Goal: Task Accomplishment & Management: Manage account settings

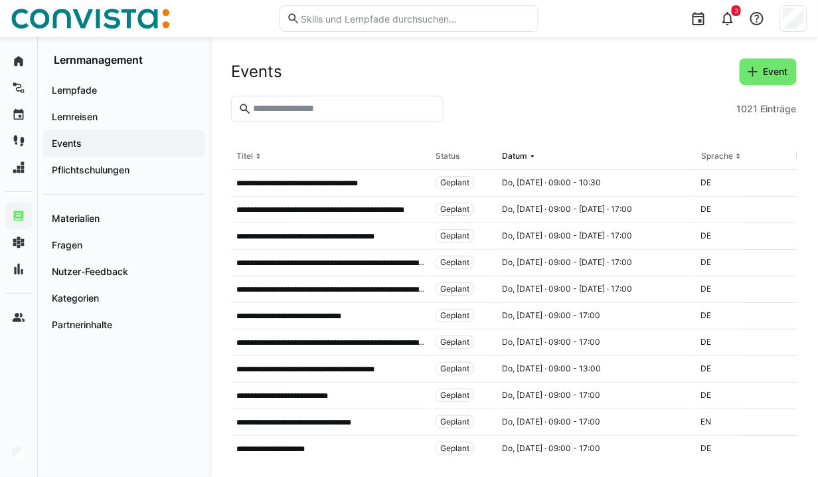
click at [102, 148] on span "Events" at bounding box center [124, 143] width 148 height 13
click at [290, 108] on input "text" at bounding box center [344, 109] width 185 height 12
click at [293, 112] on input "text" at bounding box center [344, 109] width 185 height 12
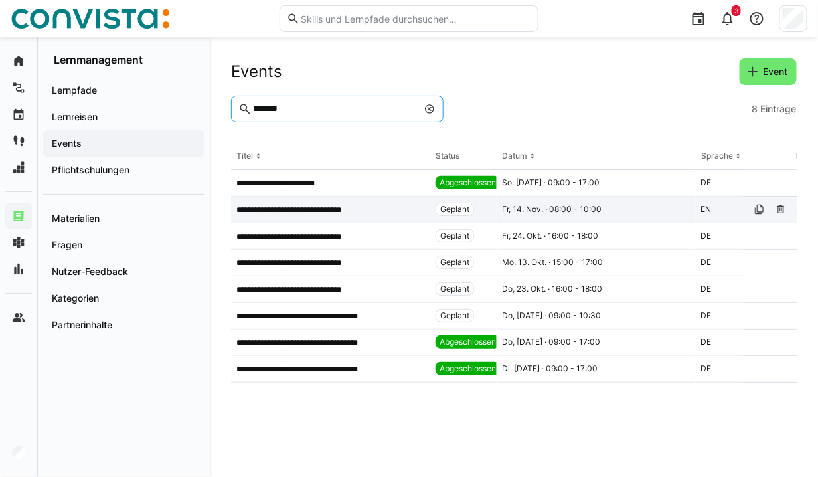
type input "*******"
click at [315, 207] on p "**********" at bounding box center [297, 209] width 123 height 11
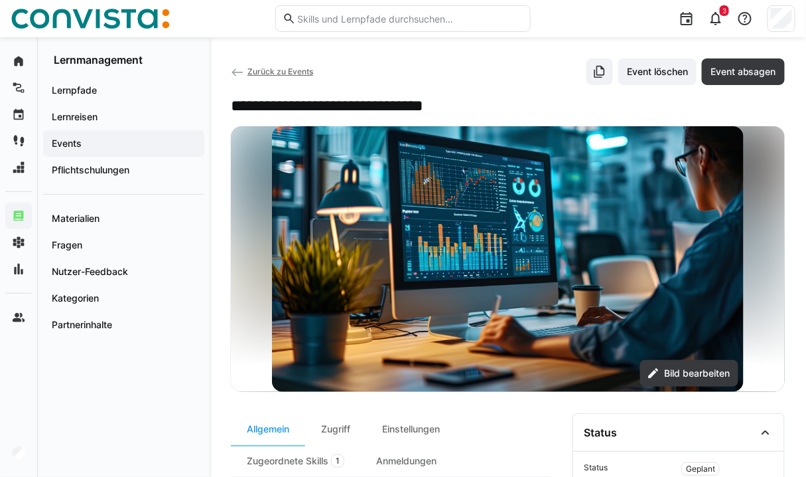
click at [287, 71] on span "Zurück zu Events" at bounding box center [281, 71] width 66 height 10
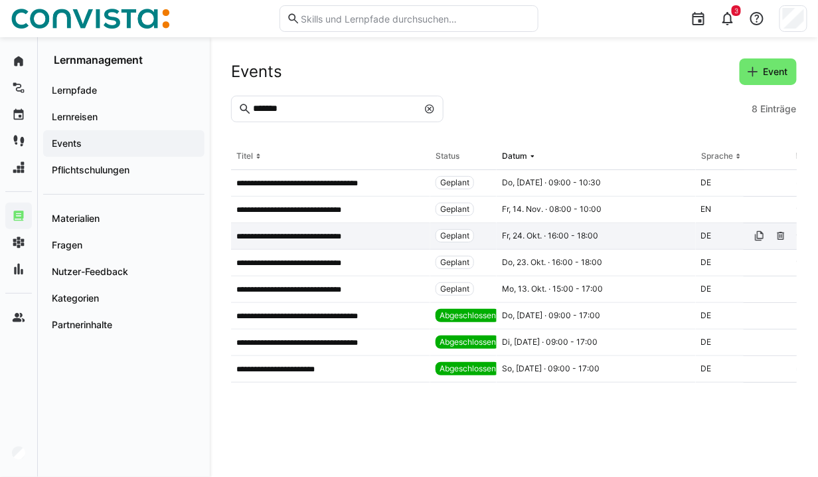
click at [311, 234] on p "**********" at bounding box center [297, 236] width 123 height 11
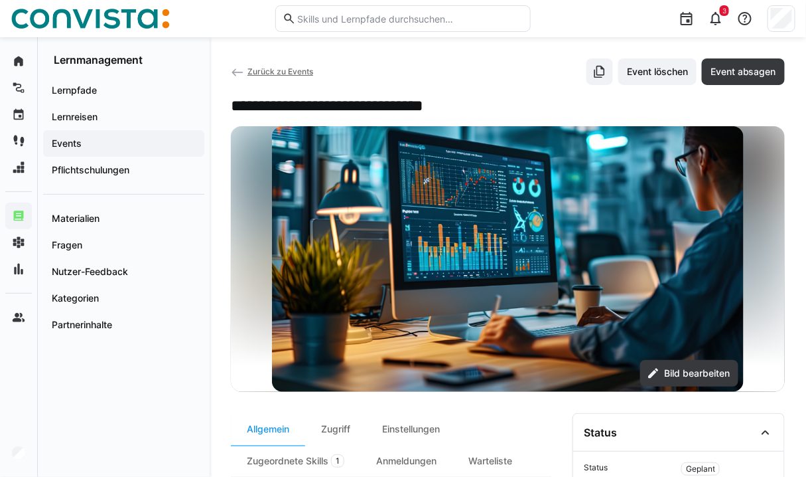
click at [270, 68] on span "Zurück zu Events" at bounding box center [281, 71] width 66 height 10
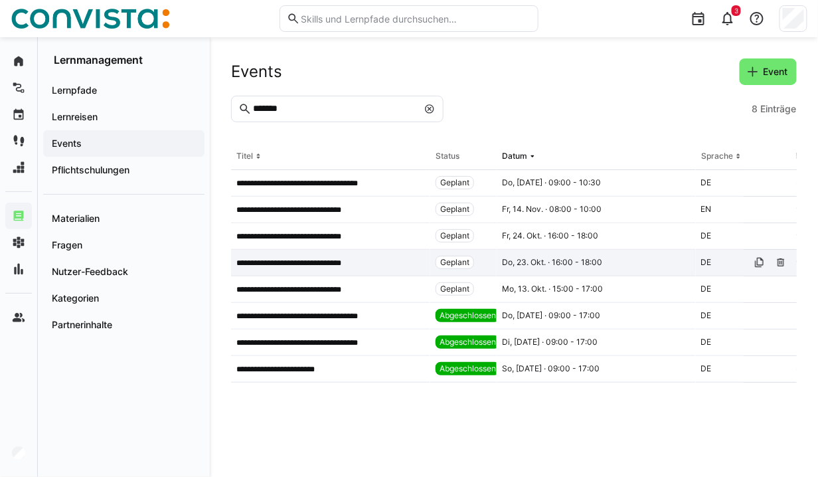
click at [289, 270] on div "**********" at bounding box center [330, 263] width 199 height 27
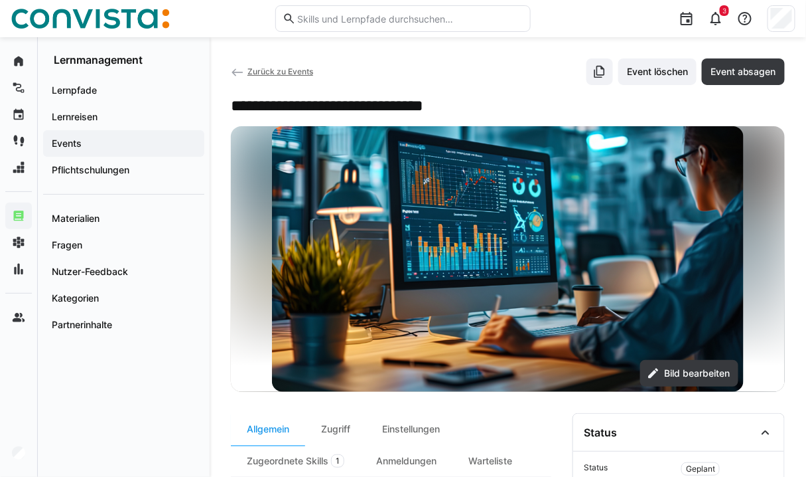
click at [278, 68] on span "Zurück zu Events" at bounding box center [281, 71] width 66 height 10
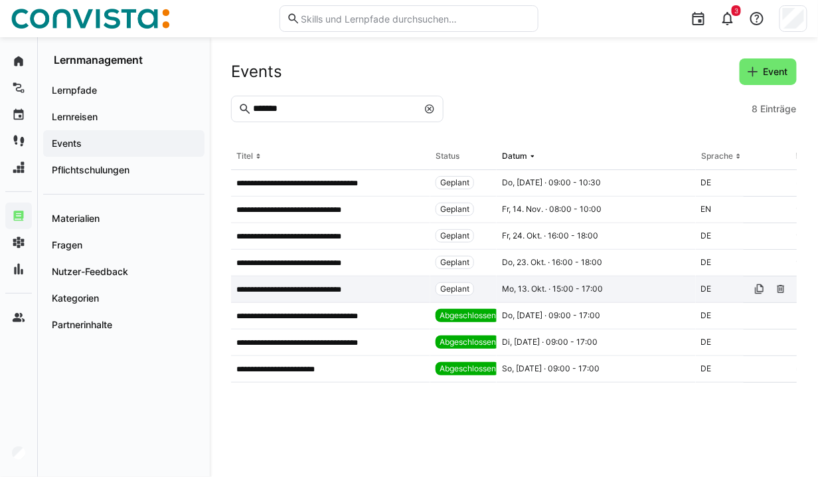
click at [333, 292] on p "**********" at bounding box center [297, 289] width 123 height 11
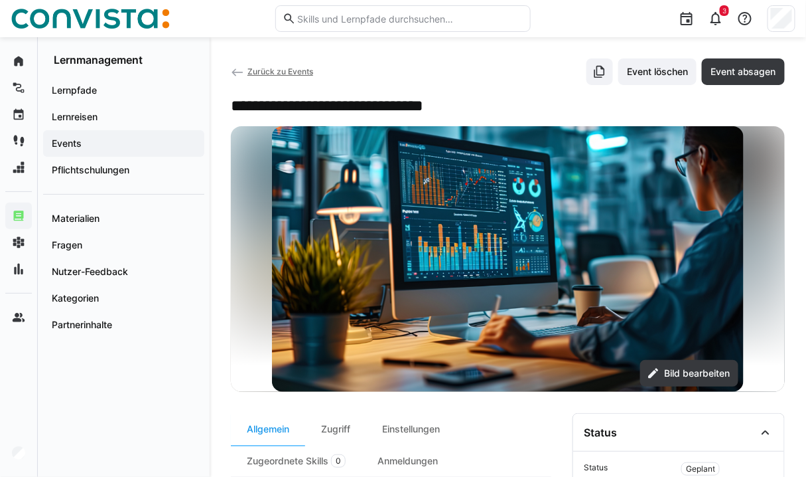
click at [271, 74] on span "Zurück zu Events" at bounding box center [281, 71] width 66 height 10
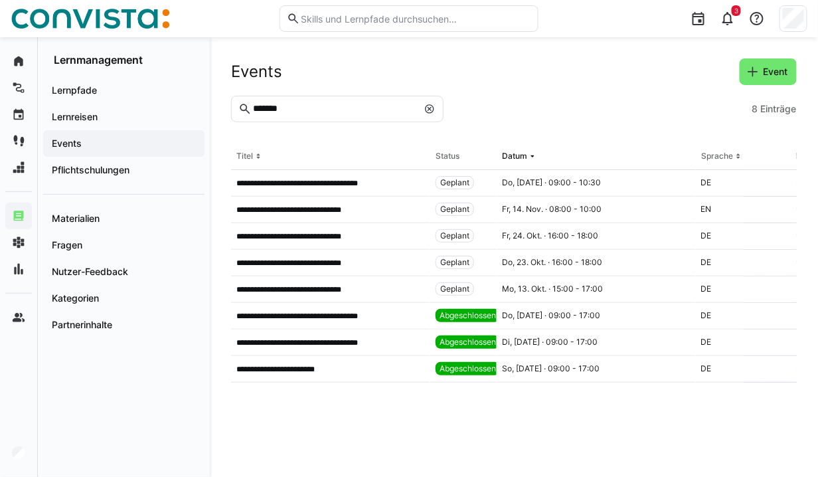
click at [274, 116] on eds-input "*******" at bounding box center [337, 109] width 212 height 27
click at [273, 106] on input "*******" at bounding box center [335, 109] width 166 height 12
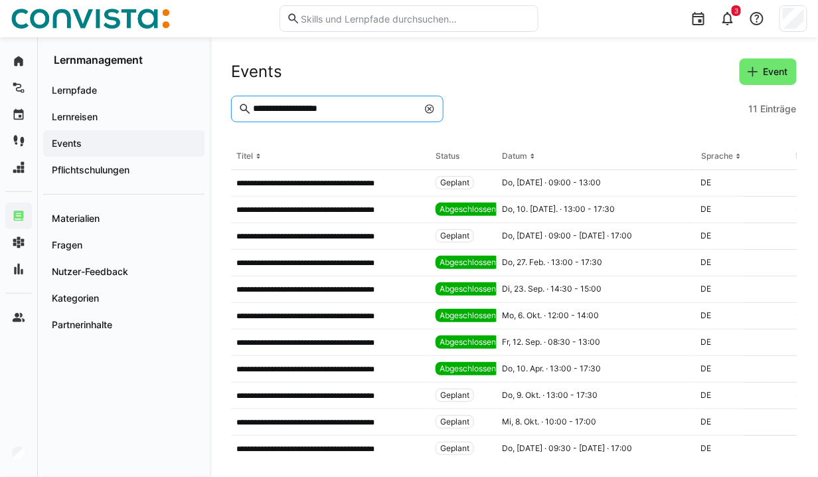
type input "**********"
click at [313, 115] on eds-input "**********" at bounding box center [337, 109] width 212 height 27
click at [316, 110] on input "**********" at bounding box center [335, 109] width 166 height 12
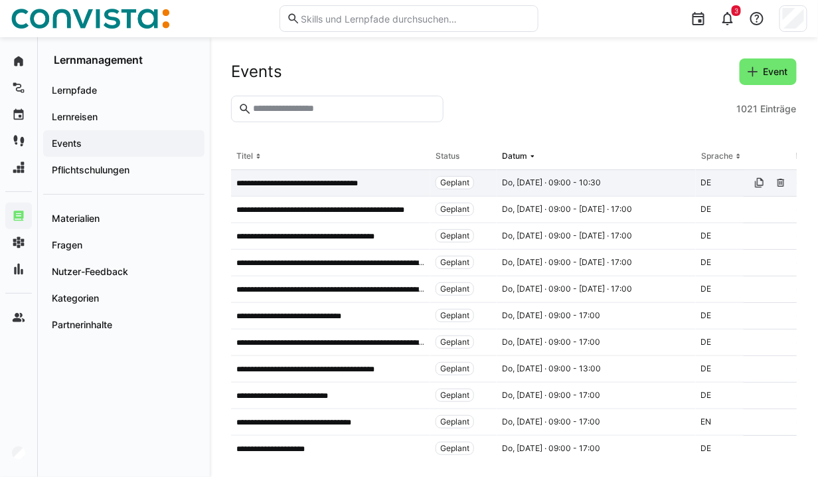
click at [319, 179] on p "**********" at bounding box center [307, 183] width 143 height 11
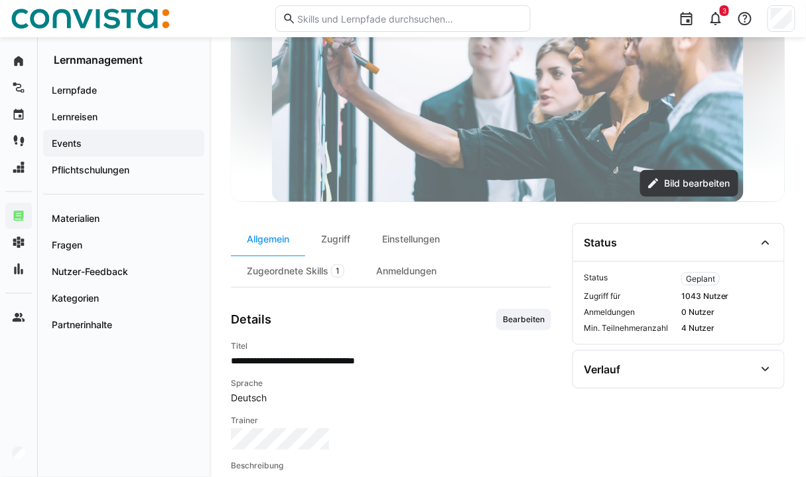
scroll to position [189, 0]
click at [335, 234] on div "Zugriff" at bounding box center [335, 240] width 61 height 32
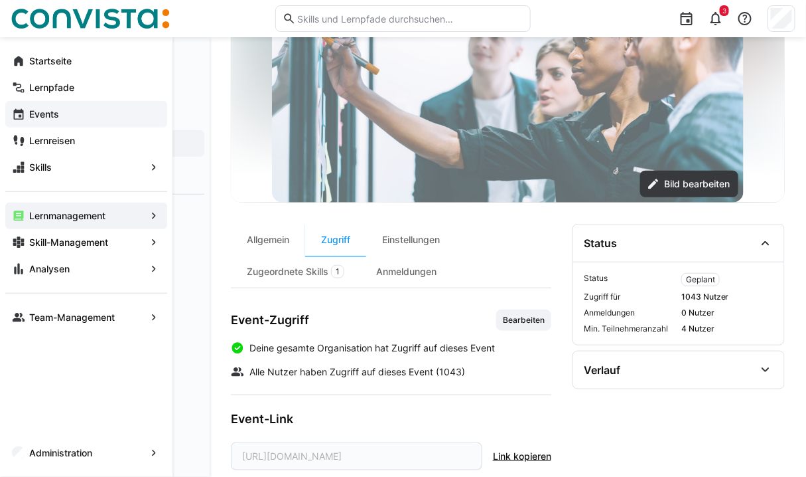
click at [0, 0] on app-navigation-label "Events" at bounding box center [0, 0] width 0 height 0
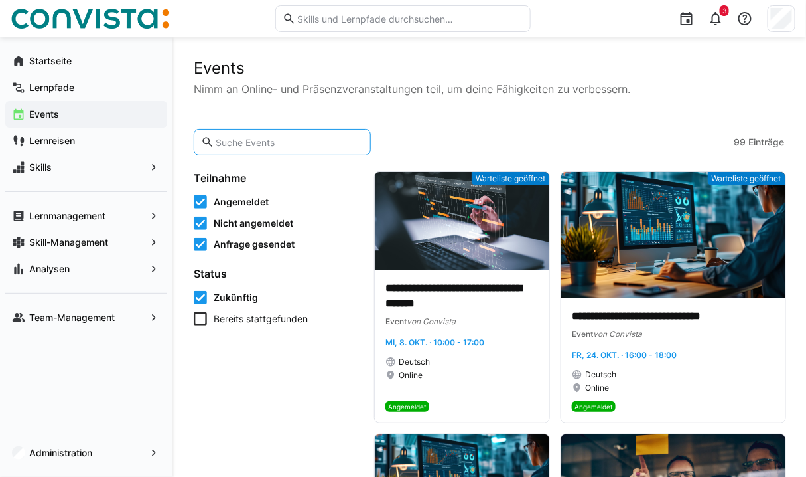
click at [248, 139] on input "text" at bounding box center [288, 142] width 149 height 12
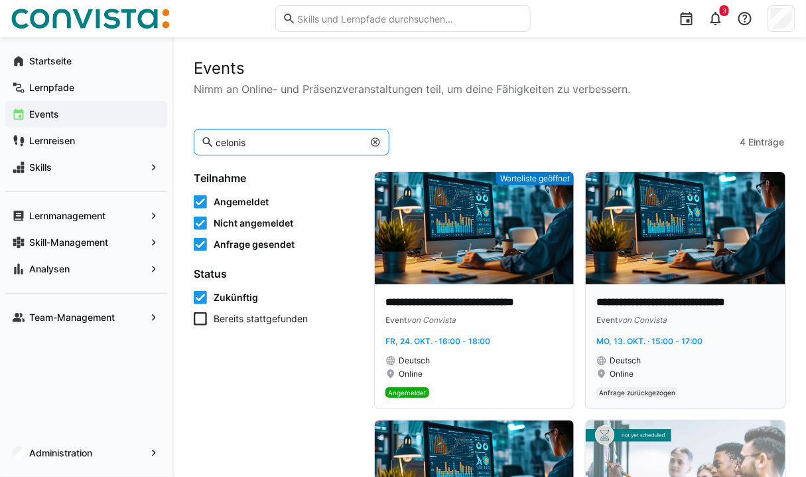
type input "celonis"
click at [652, 236] on img at bounding box center [685, 228] width 199 height 112
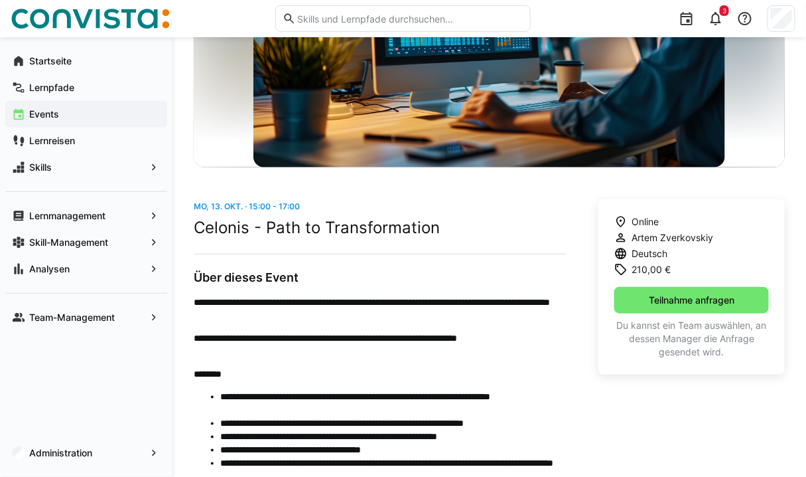
scroll to position [183, 0]
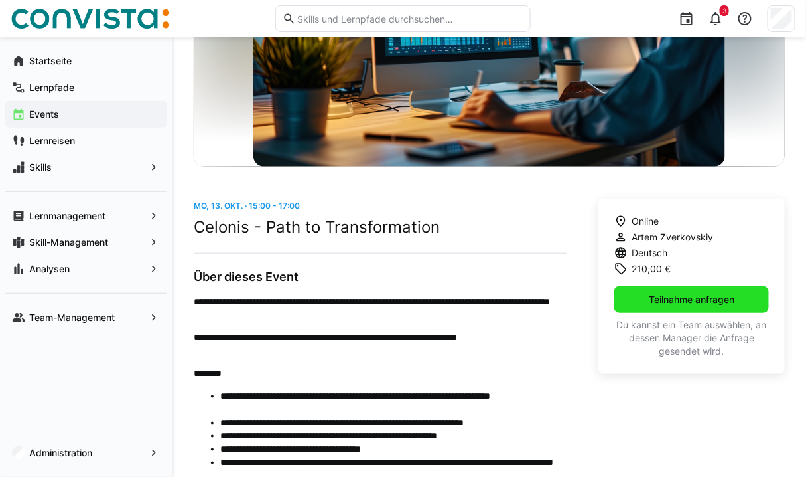
click at [654, 299] on span "Teilnahme anfragen" at bounding box center [692, 299] width 90 height 13
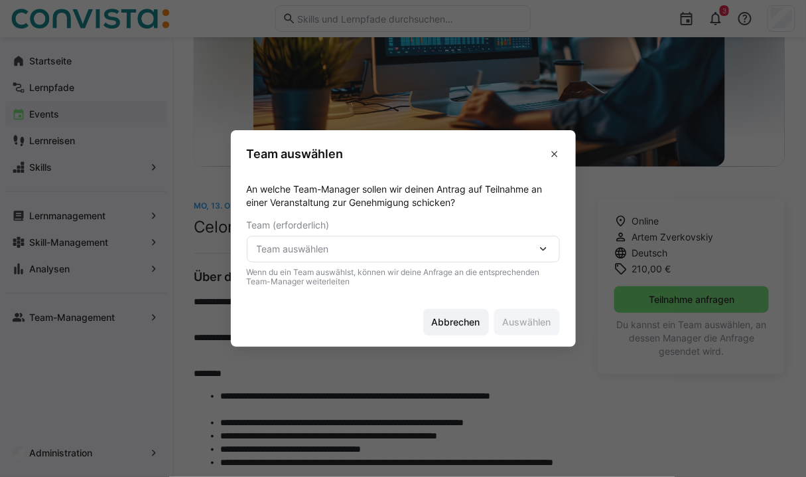
click at [478, 251] on span "Team auswählen" at bounding box center [397, 248] width 280 height 13
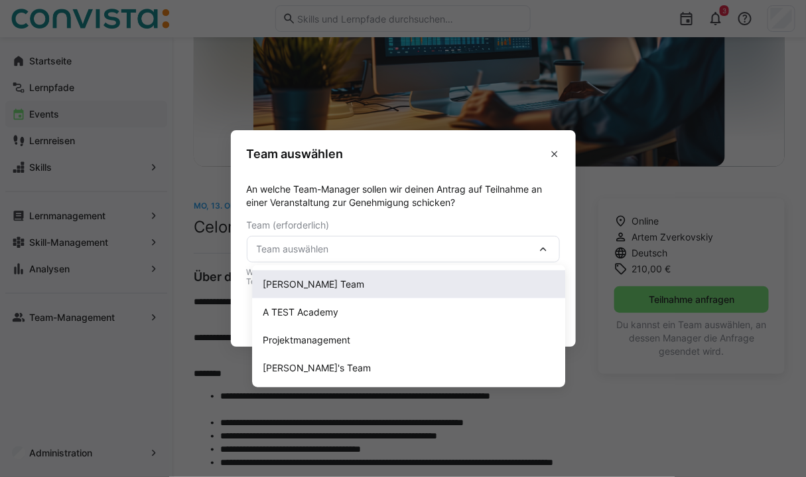
click at [389, 285] on div "[PERSON_NAME] Team" at bounding box center [409, 283] width 292 height 13
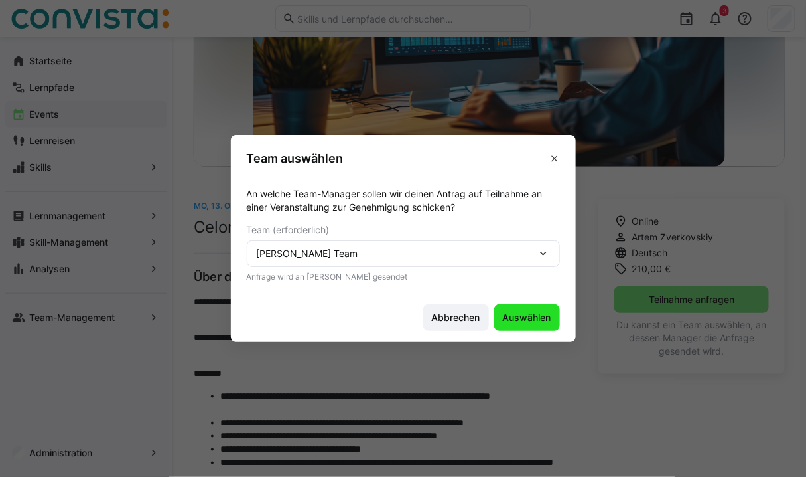
click at [533, 319] on span "Auswählen" at bounding box center [527, 317] width 52 height 13
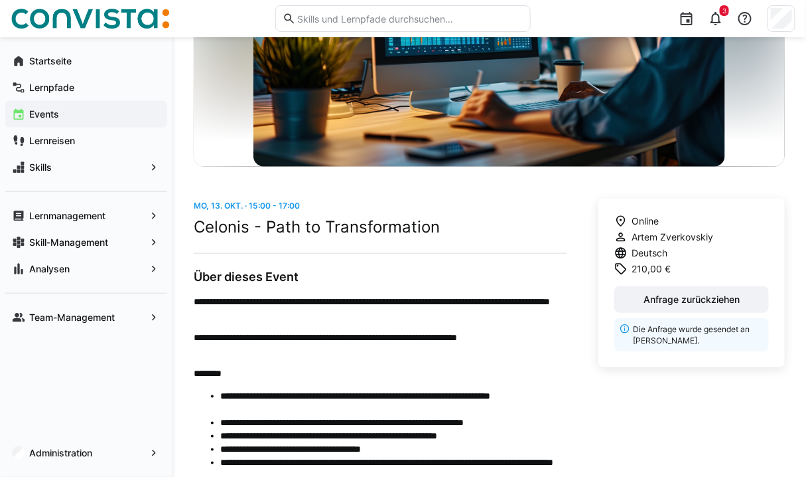
scroll to position [0, 0]
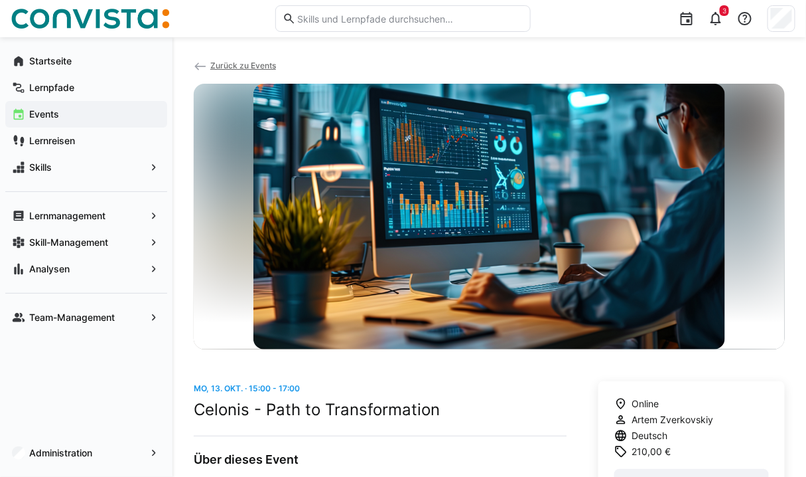
click at [236, 64] on span "Zurück zu Events" at bounding box center [243, 65] width 66 height 10
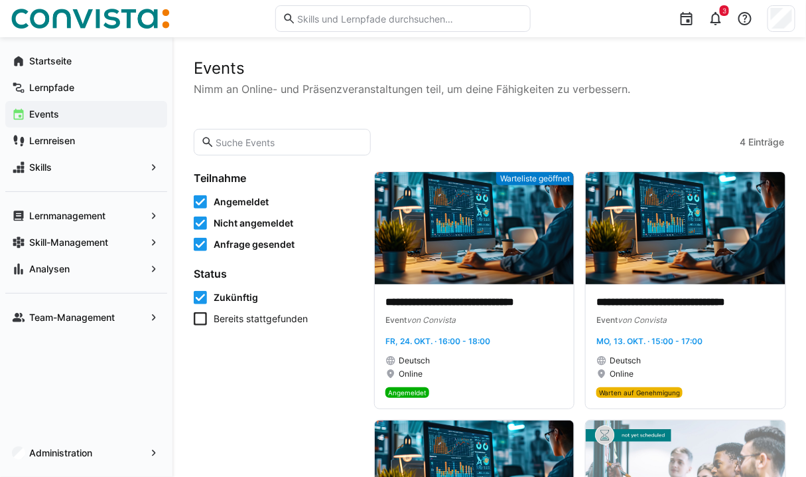
click at [282, 132] on eds-input at bounding box center [282, 142] width 177 height 27
click at [279, 139] on input "text" at bounding box center [288, 142] width 149 height 12
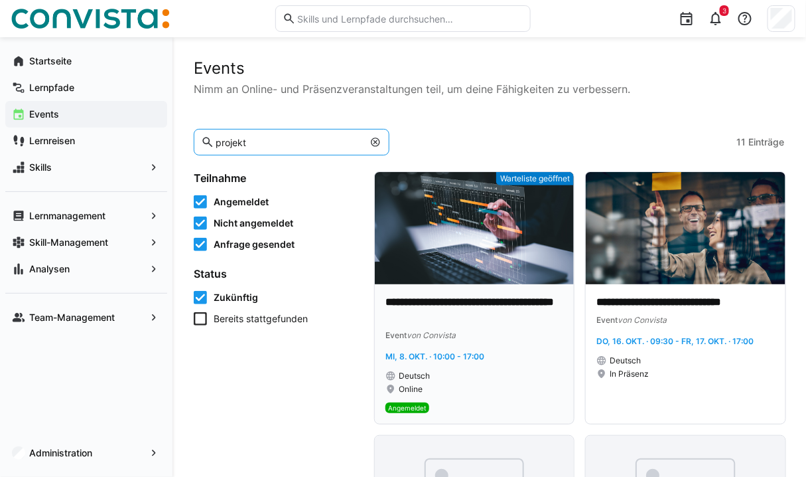
type input "projekt"
click at [455, 269] on img at bounding box center [474, 228] width 199 height 112
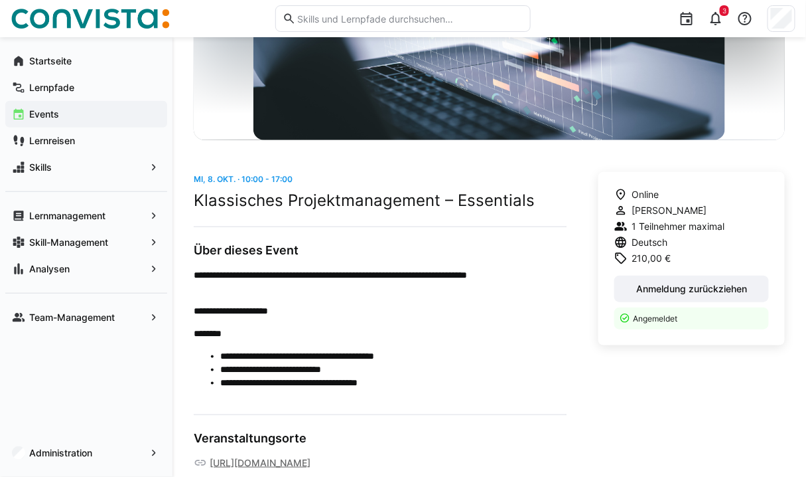
scroll to position [218, 0]
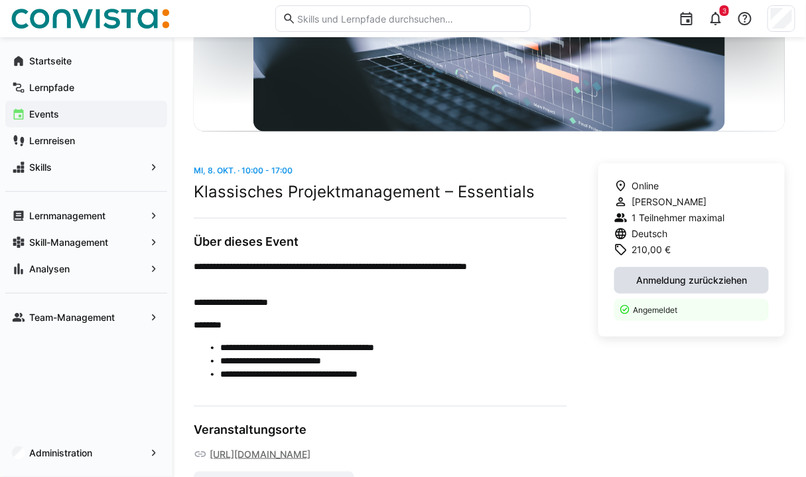
click at [654, 280] on span "Anmeldung zurückziehen" at bounding box center [692, 279] width 115 height 13
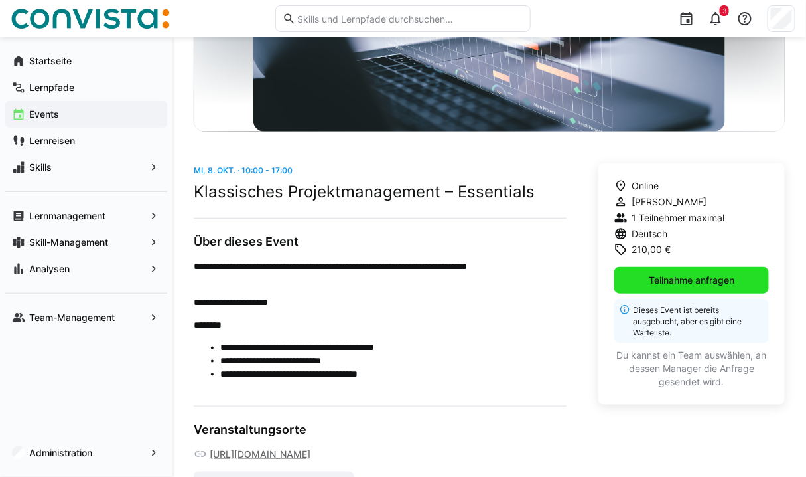
click at [654, 280] on span "Teilnahme anfragen" at bounding box center [692, 279] width 90 height 13
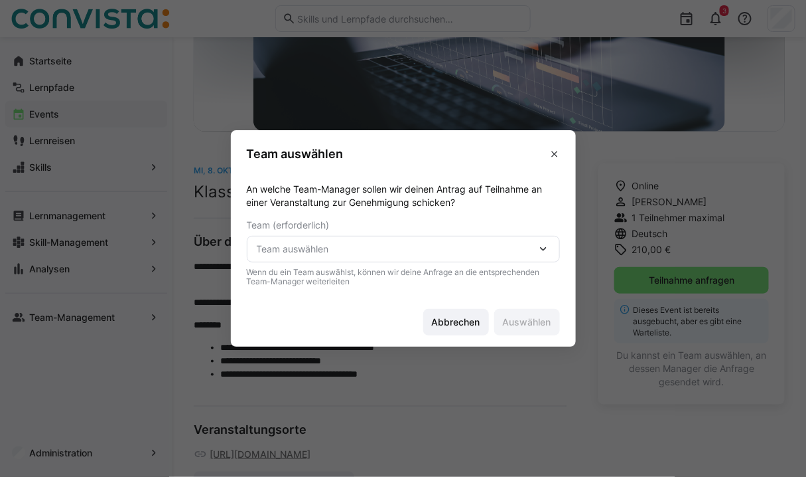
click at [498, 248] on span "Team auswählen" at bounding box center [397, 248] width 280 height 13
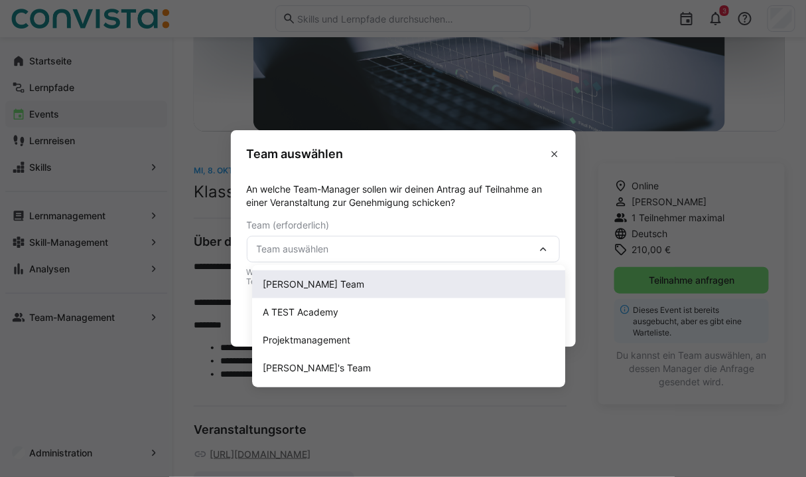
click at [415, 295] on span "[PERSON_NAME] Team" at bounding box center [408, 284] width 313 height 28
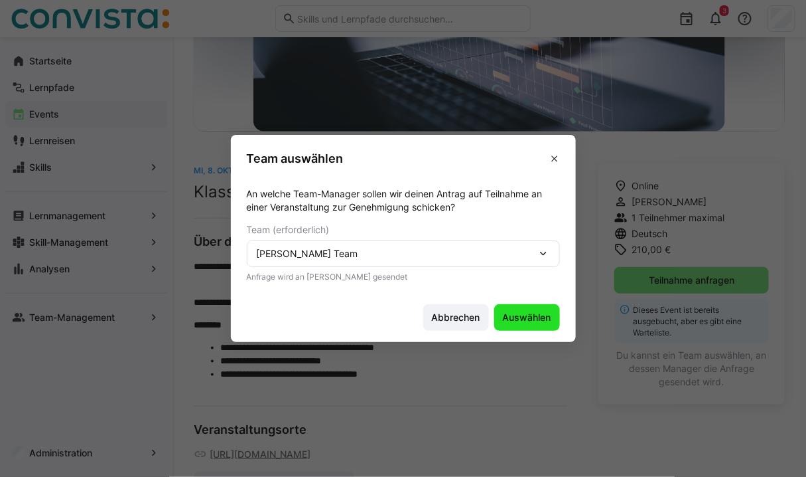
click at [528, 313] on span "Auswählen" at bounding box center [527, 317] width 52 height 13
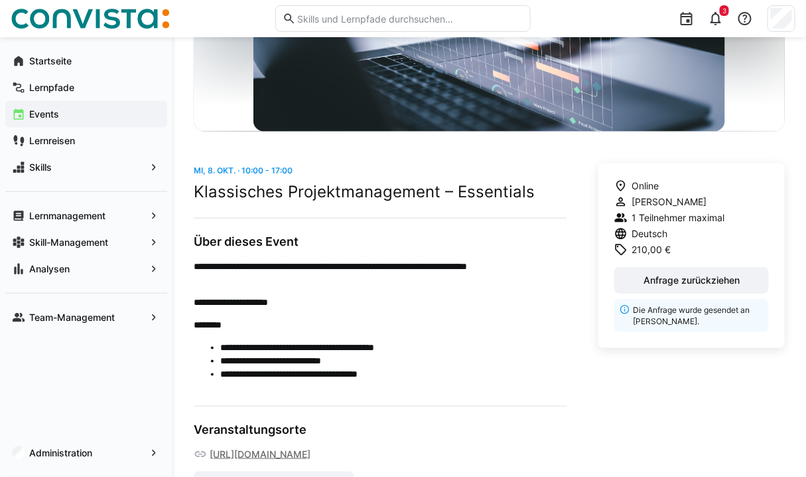
scroll to position [0, 0]
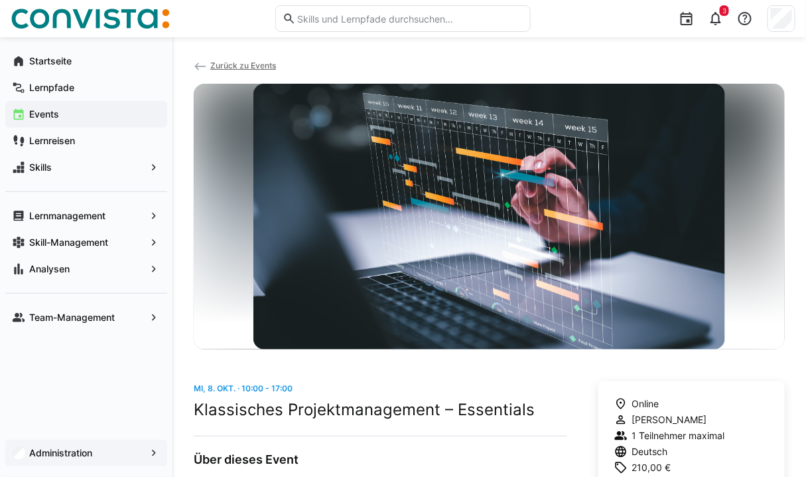
click at [68, 446] on span "Administration" at bounding box center [86, 452] width 118 height 13
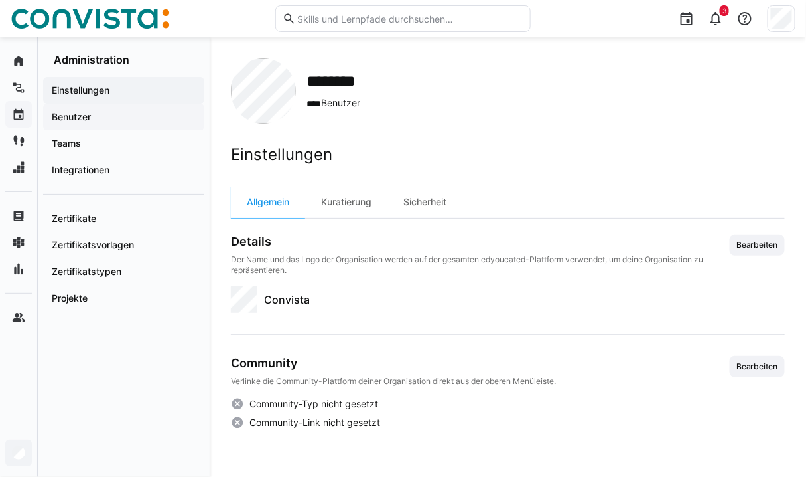
click at [131, 115] on span "Benutzer" at bounding box center [124, 116] width 148 height 13
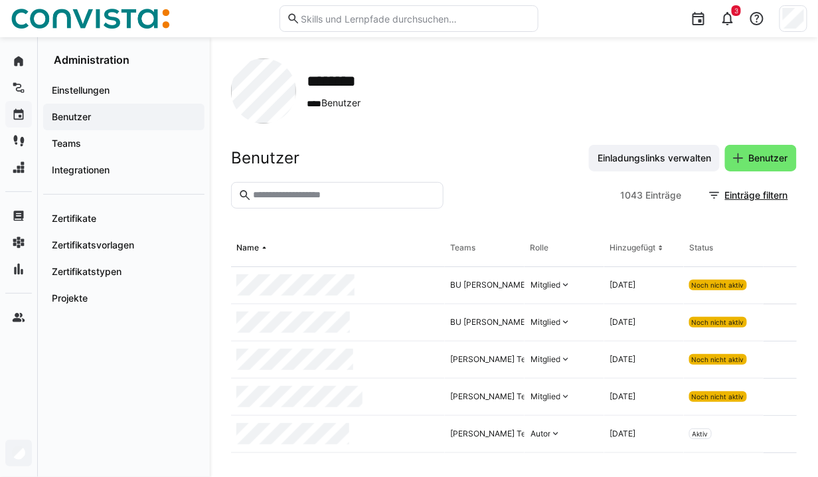
click at [280, 201] on eds-input at bounding box center [337, 195] width 212 height 27
click at [281, 192] on input "text" at bounding box center [344, 195] width 185 height 12
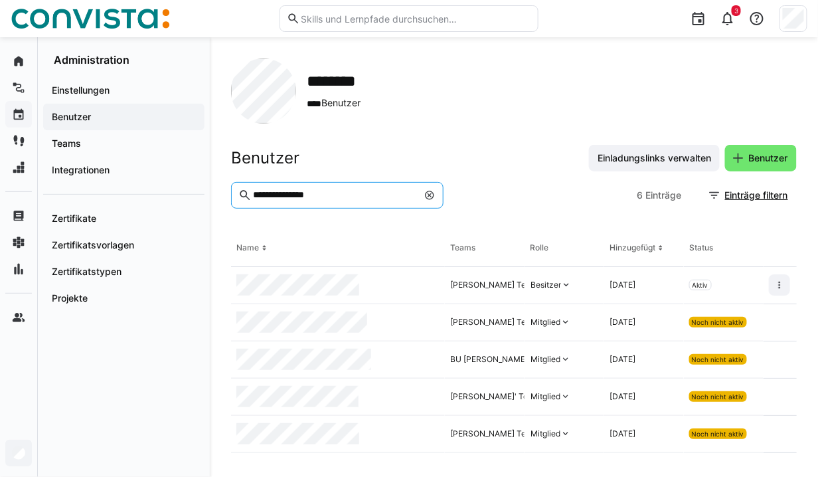
type input "**********"
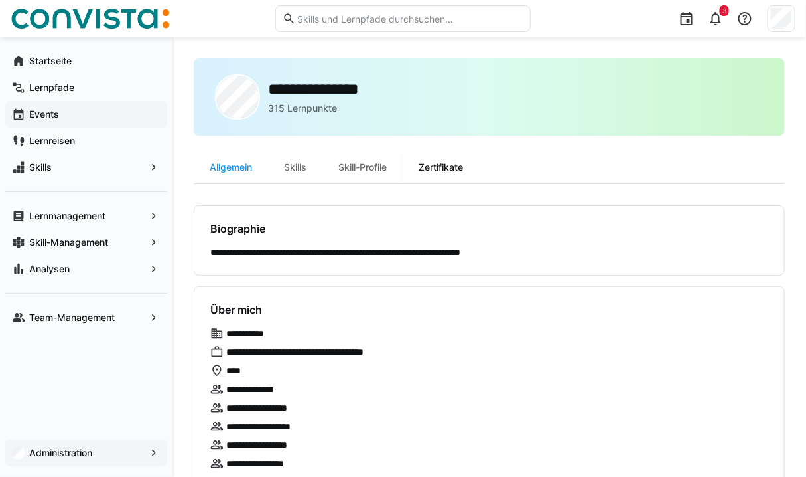
click at [446, 163] on div "Zertifikate" at bounding box center [441, 167] width 76 height 32
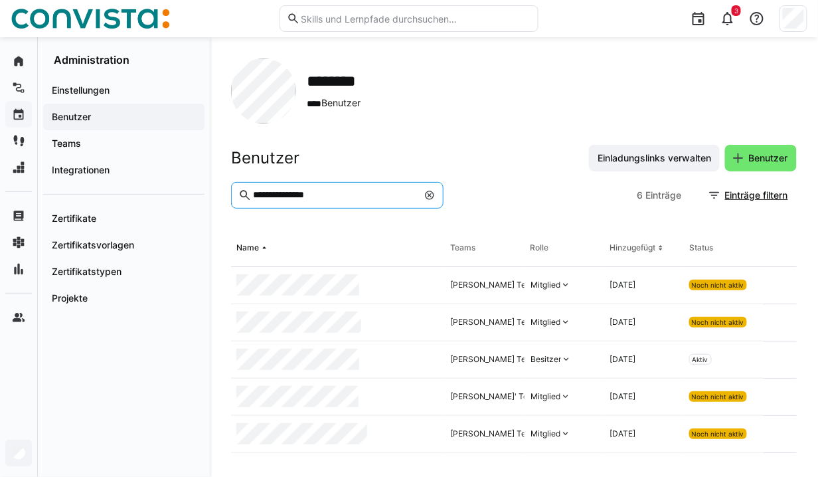
click at [359, 195] on input "**********" at bounding box center [335, 195] width 166 height 12
type input "*****"
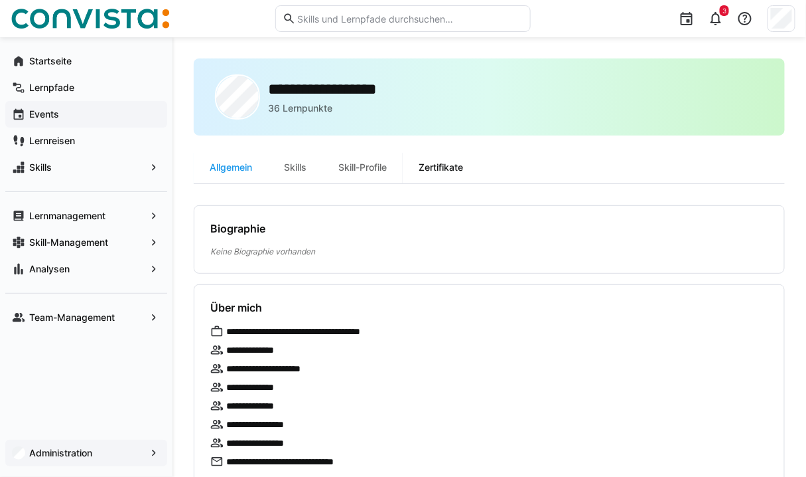
click at [455, 171] on div "Zertifikate" at bounding box center [441, 167] width 76 height 32
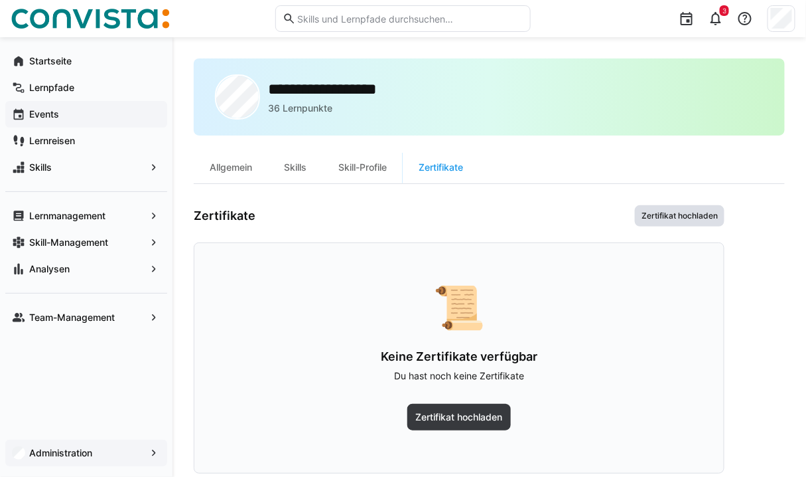
click at [674, 216] on span "Zertifikat hochladen" at bounding box center [680, 215] width 79 height 11
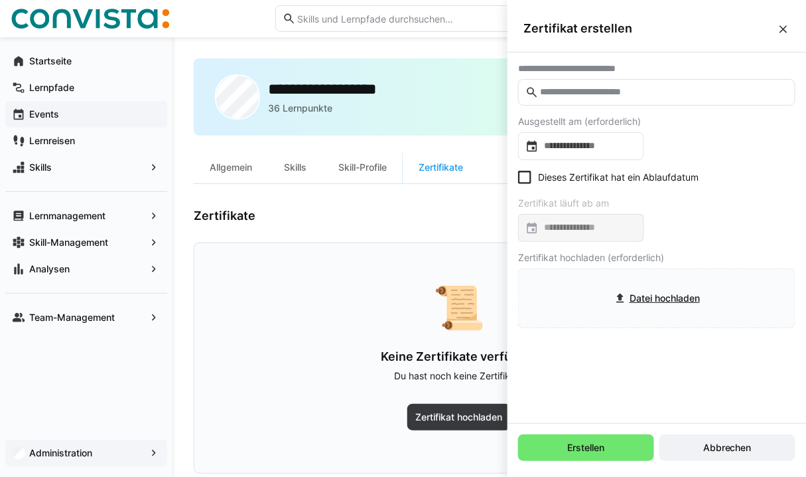
drag, startPoint x: 637, startPoint y: 80, endPoint x: 636, endPoint y: 94, distance: 13.3
click at [636, 94] on eds-input at bounding box center [656, 92] width 277 height 27
click at [636, 94] on input "text" at bounding box center [664, 92] width 250 height 12
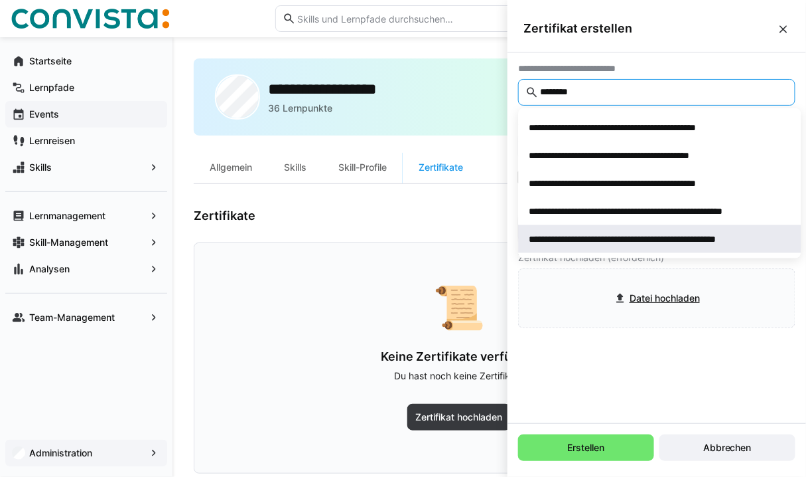
type input "********"
click at [625, 231] on span "**********" at bounding box center [660, 239] width 283 height 28
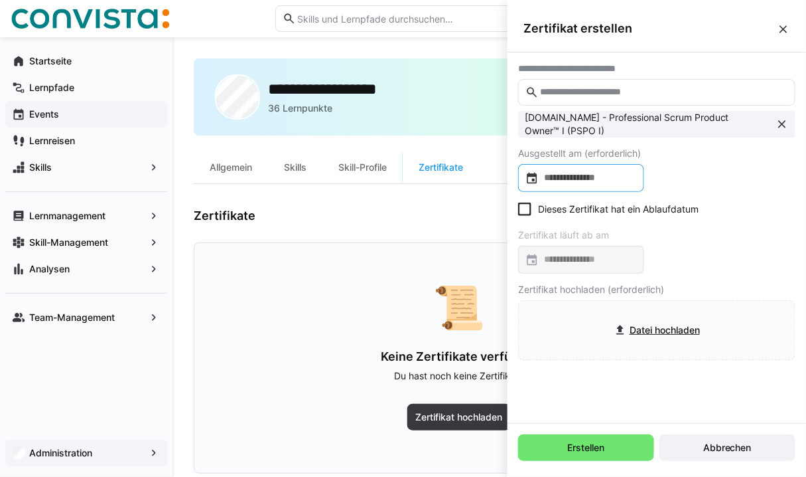
click at [608, 173] on input at bounding box center [588, 177] width 98 height 13
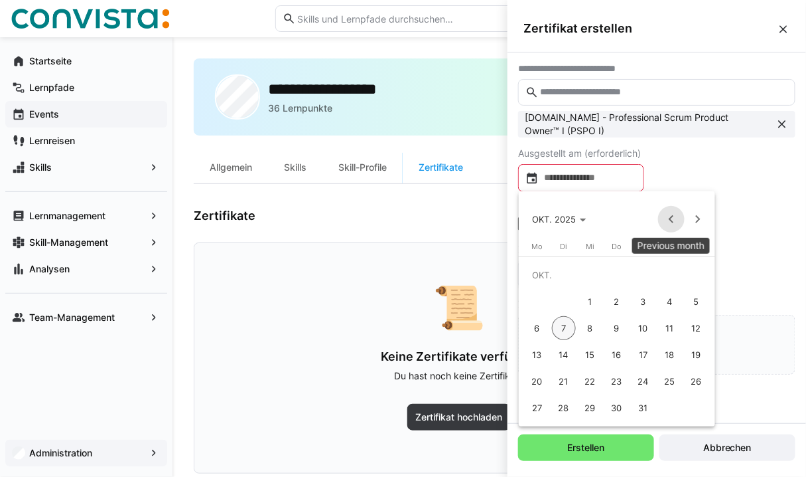
click at [668, 221] on span "Previous month" at bounding box center [671, 219] width 27 height 27
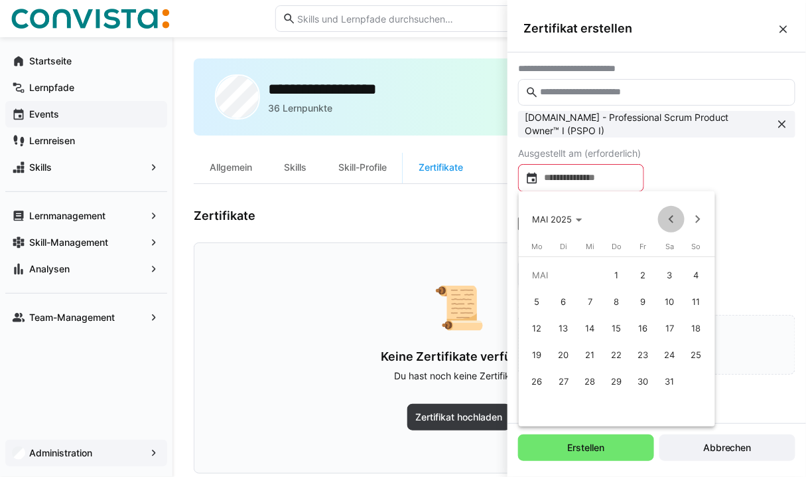
click at [668, 221] on span "Previous month" at bounding box center [671, 219] width 27 height 27
click at [615, 303] on span "6" at bounding box center [617, 301] width 24 height 24
type input "**********"
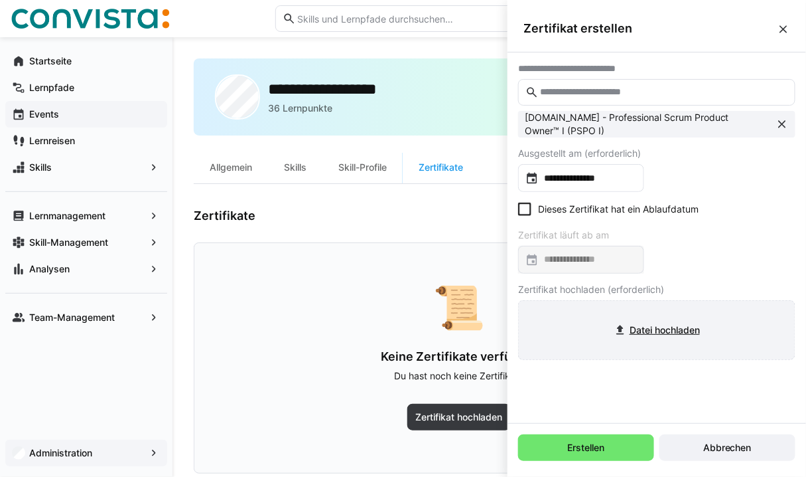
click at [625, 324] on input "file" at bounding box center [657, 330] width 276 height 58
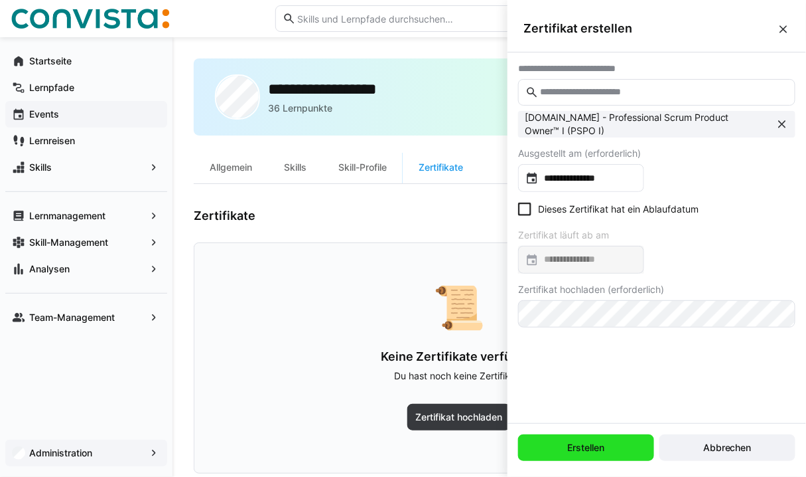
click at [603, 445] on span "Erstellen" at bounding box center [586, 447] width 41 height 13
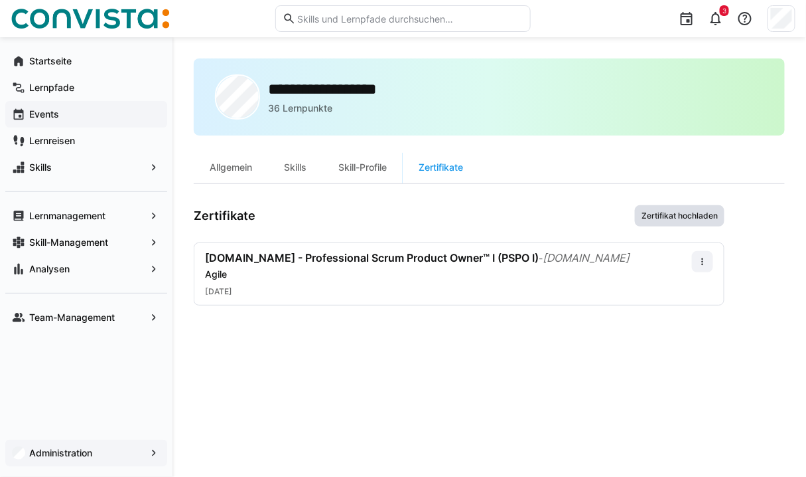
click at [673, 214] on span "Zertifikat hochladen" at bounding box center [680, 215] width 79 height 11
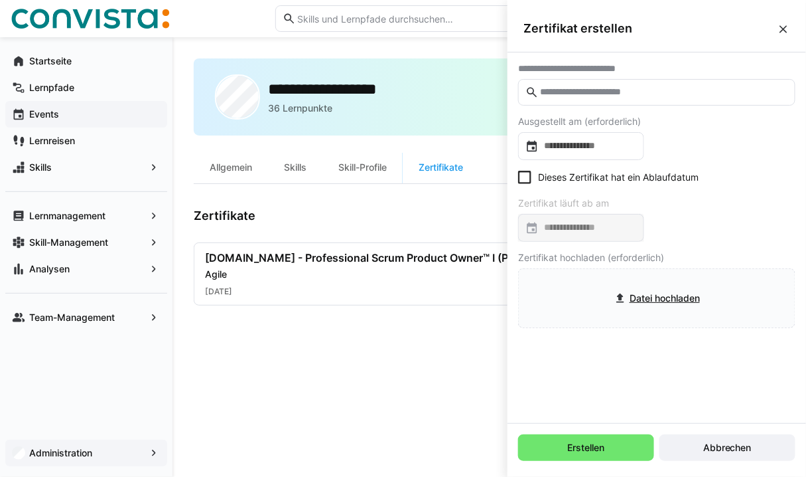
click at [613, 94] on input "text" at bounding box center [664, 92] width 250 height 12
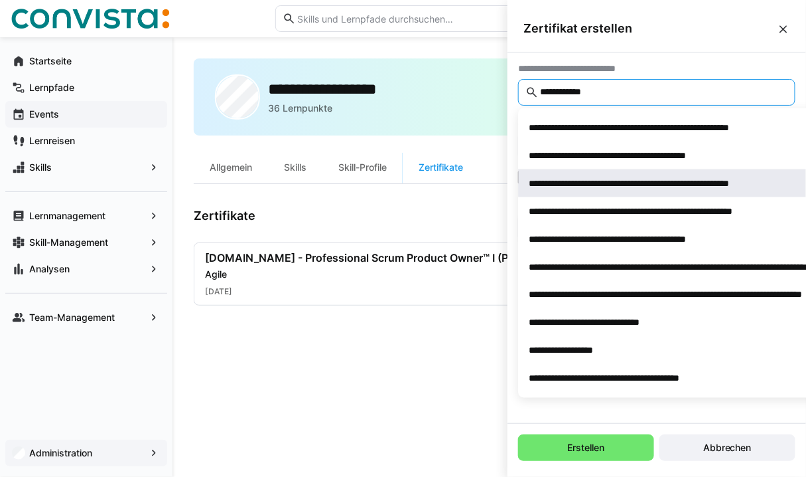
type input "**********"
click at [623, 177] on div "**********" at bounding box center [670, 183] width 281 height 13
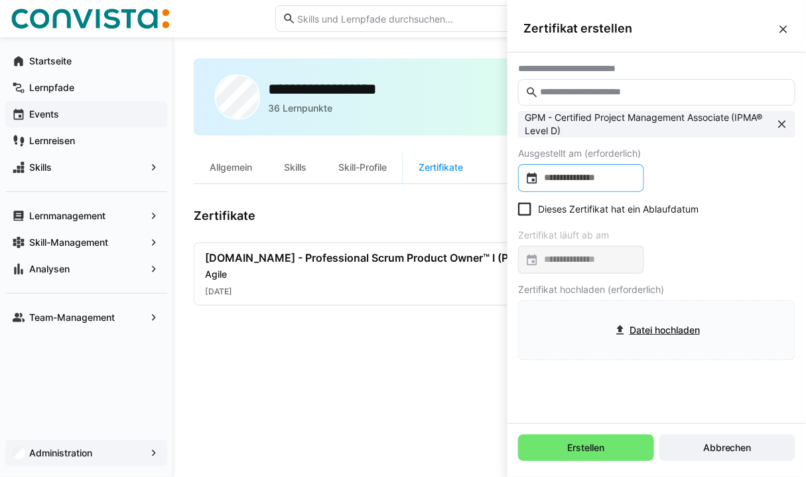
click at [615, 185] on div at bounding box center [581, 178] width 126 height 28
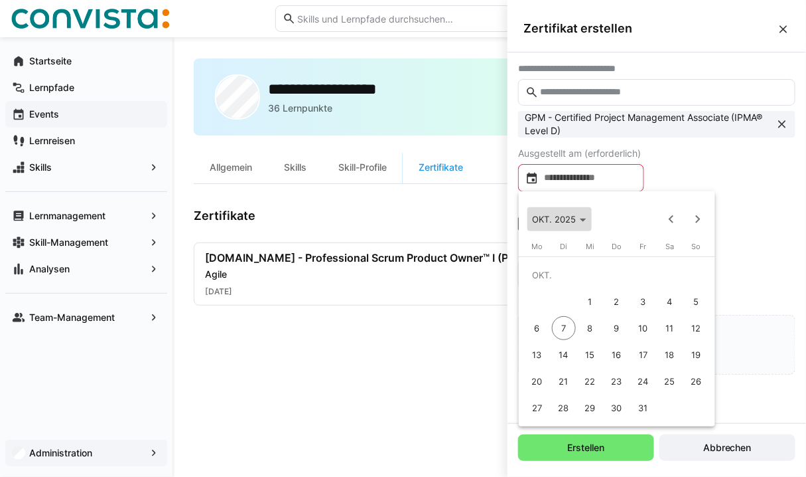
click at [564, 215] on span "OKT. 2025" at bounding box center [555, 219] width 44 height 11
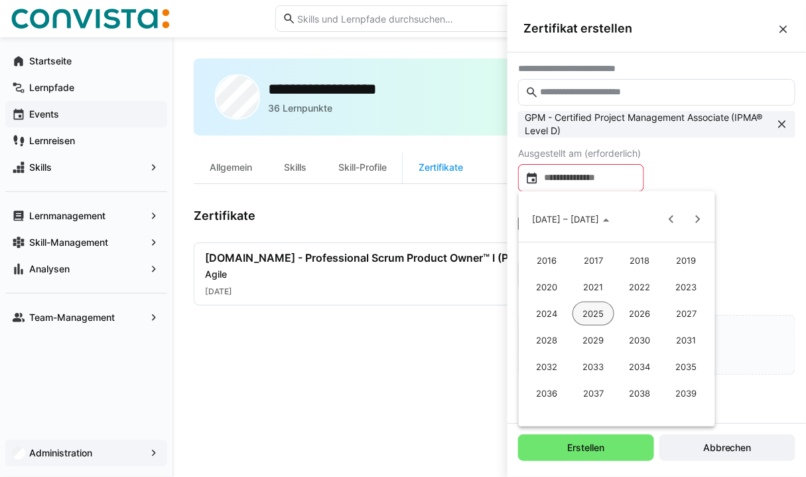
click at [642, 264] on span "2018" at bounding box center [640, 260] width 42 height 24
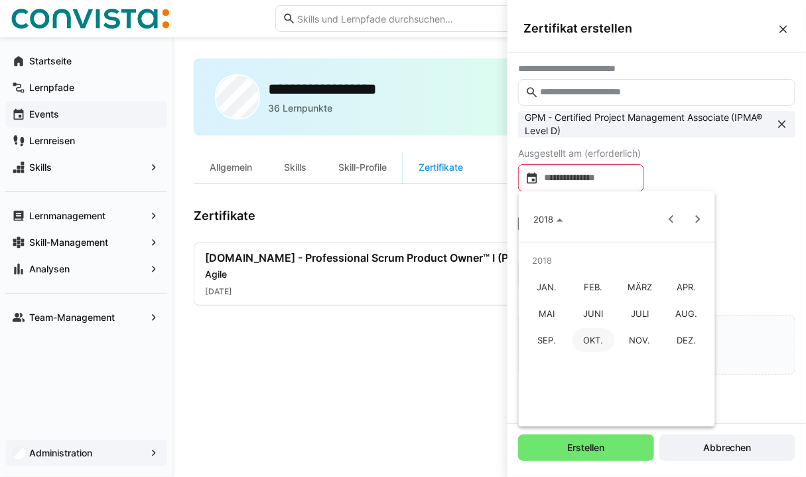
click at [599, 287] on span "FEB." at bounding box center [594, 287] width 42 height 24
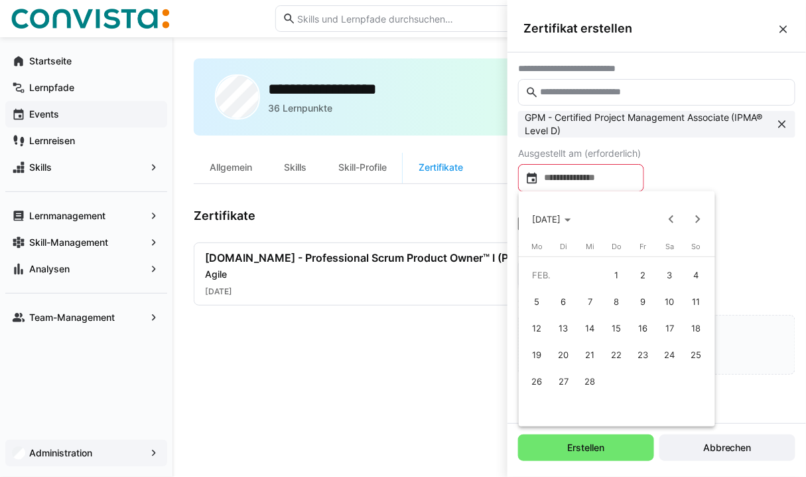
click at [619, 305] on span "8" at bounding box center [617, 301] width 24 height 24
type input "**********"
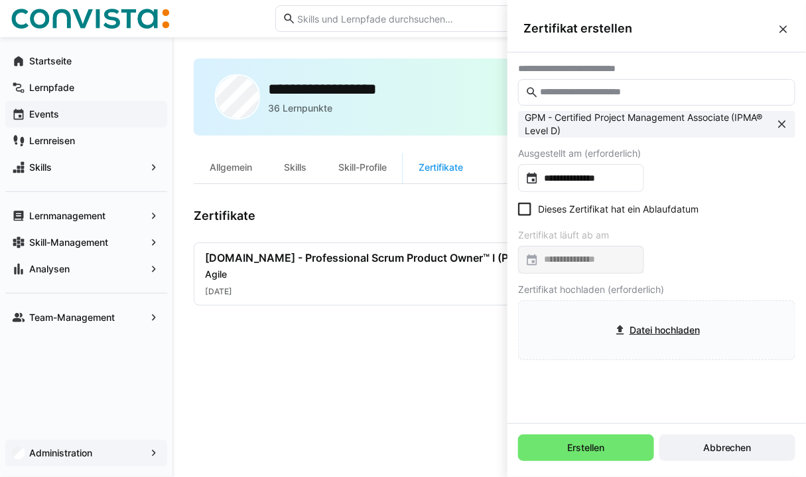
click at [528, 204] on icon at bounding box center [524, 208] width 13 height 13
click at [556, 258] on input at bounding box center [588, 259] width 98 height 13
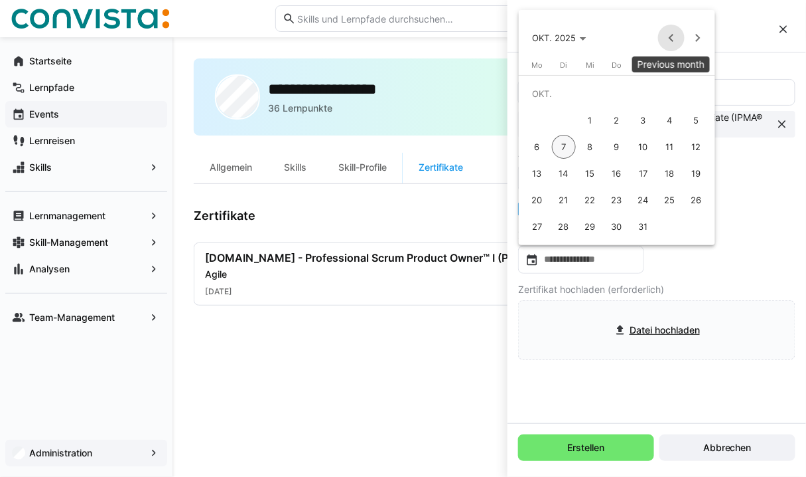
click at [674, 41] on span "Previous month" at bounding box center [671, 38] width 27 height 27
click at [571, 34] on span "JULI 2025" at bounding box center [554, 38] width 42 height 11
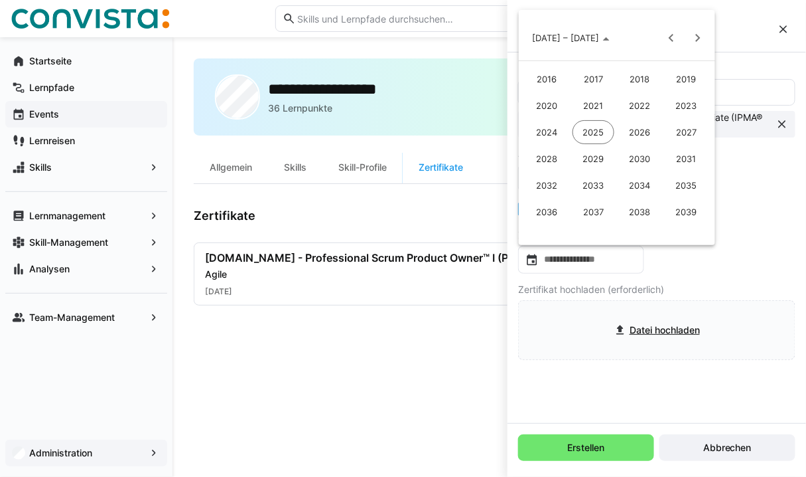
click at [694, 106] on span "2023" at bounding box center [687, 106] width 42 height 24
click at [607, 129] on span "JUNI" at bounding box center [594, 132] width 42 height 24
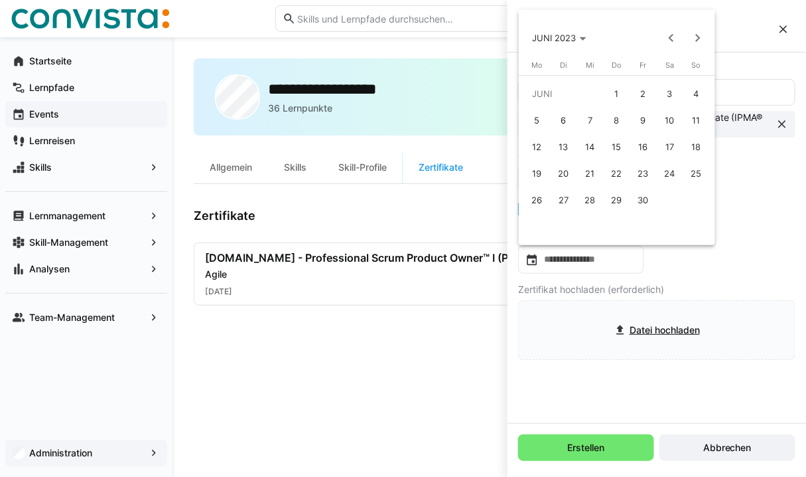
click at [619, 123] on span "8" at bounding box center [617, 120] width 24 height 24
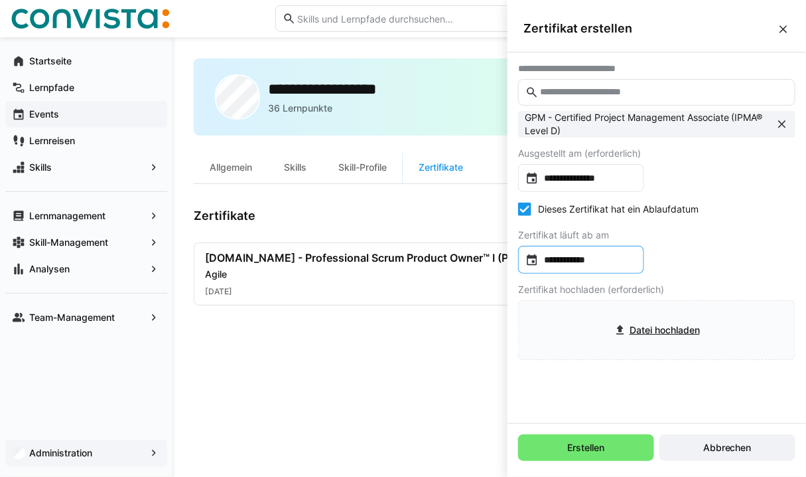
click at [576, 256] on input "**********" at bounding box center [588, 259] width 98 height 13
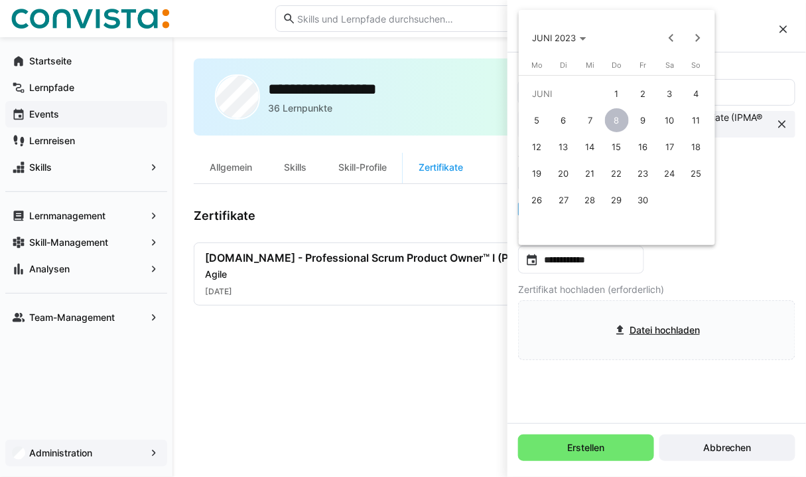
click at [641, 124] on span "9" at bounding box center [644, 120] width 24 height 24
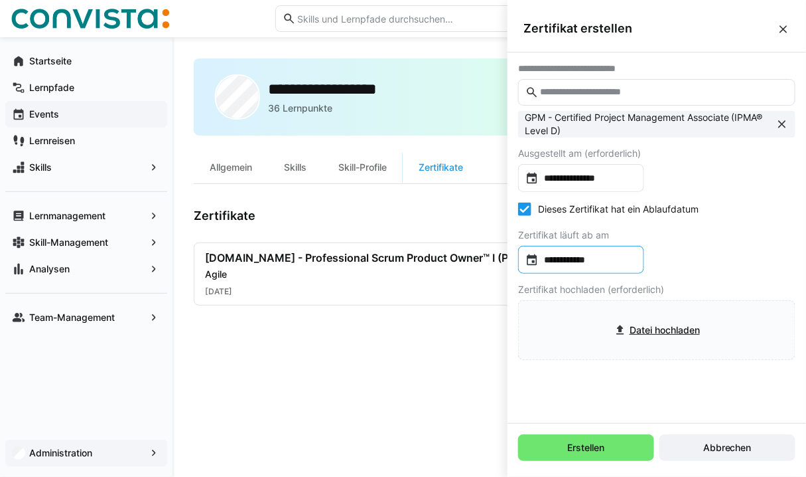
click at [577, 258] on input "**********" at bounding box center [588, 259] width 98 height 13
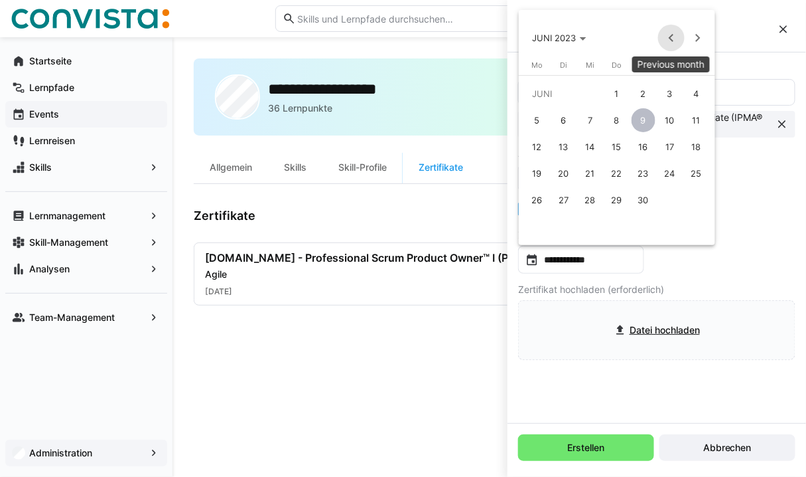
click at [667, 46] on span "Previous month" at bounding box center [671, 38] width 27 height 27
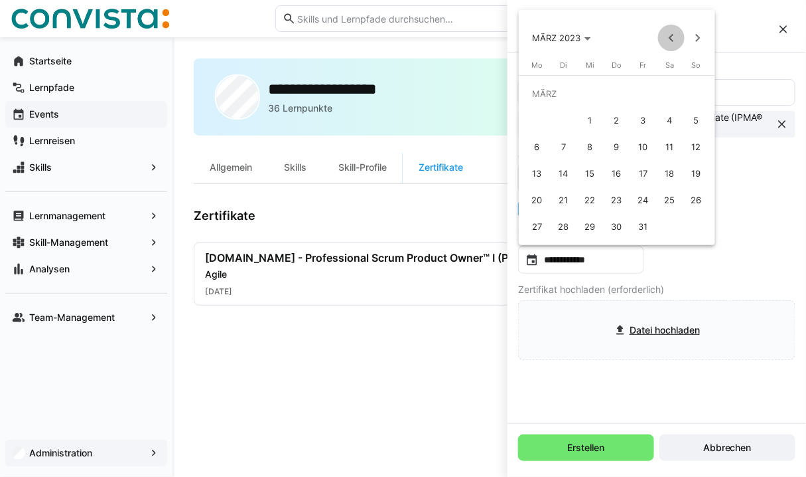
click at [667, 46] on span "Previous month" at bounding box center [671, 38] width 27 height 27
click at [621, 149] on span "9" at bounding box center [617, 147] width 24 height 24
type input "**********"
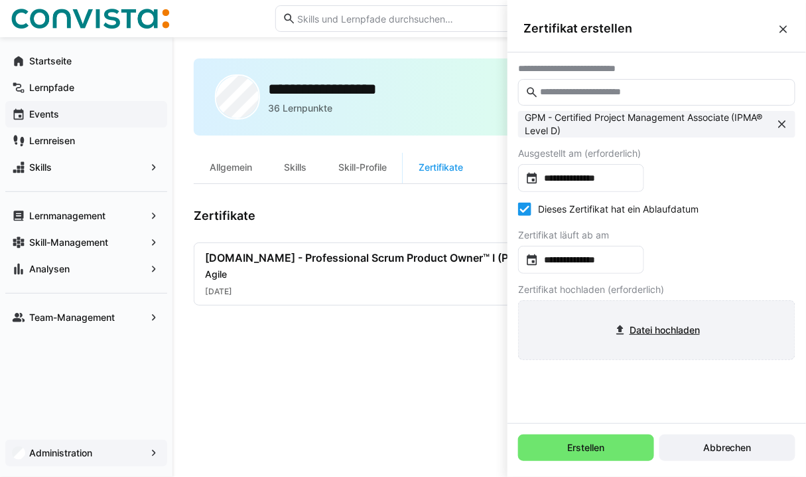
click at [631, 334] on input "file" at bounding box center [657, 330] width 276 height 58
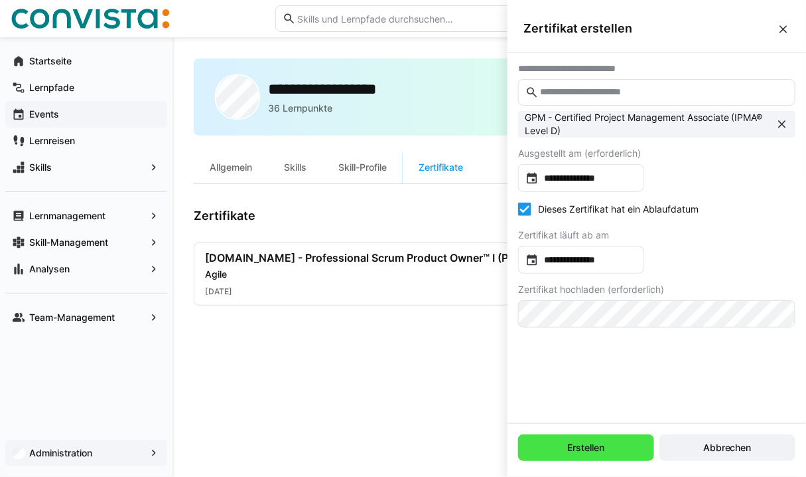
click at [603, 448] on span "Erstellen" at bounding box center [586, 447] width 41 height 13
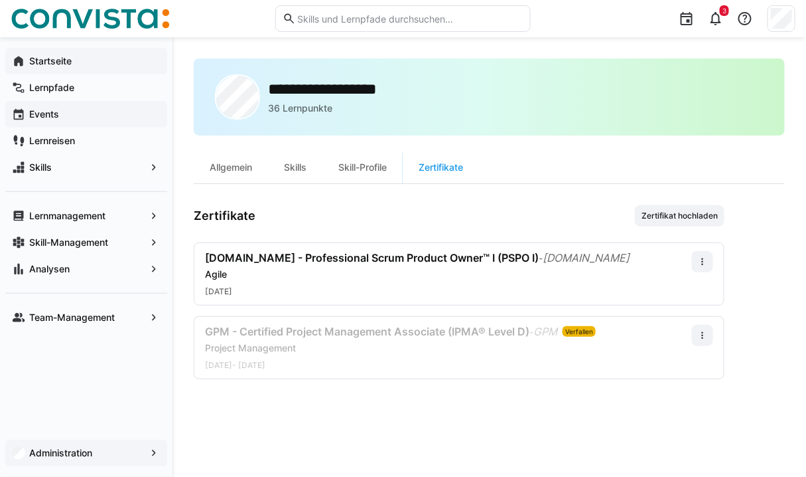
click at [0, 0] on app-navigation-label "Startseite" at bounding box center [0, 0] width 0 height 0
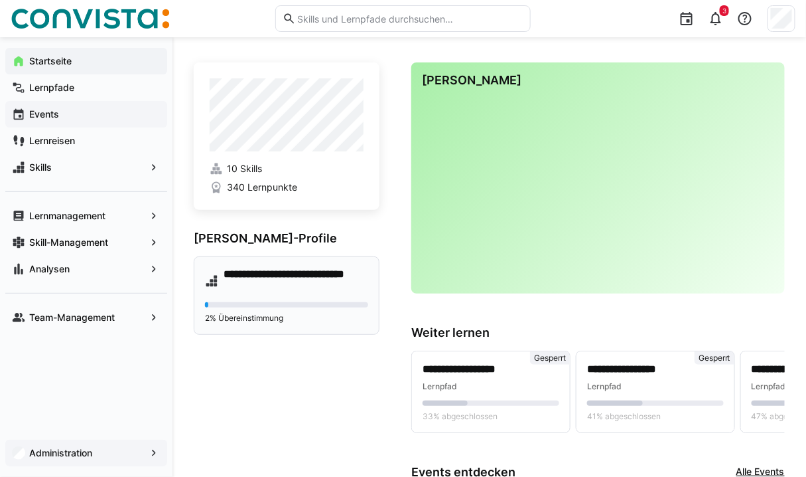
click at [283, 275] on h4 "**********" at bounding box center [296, 280] width 145 height 27
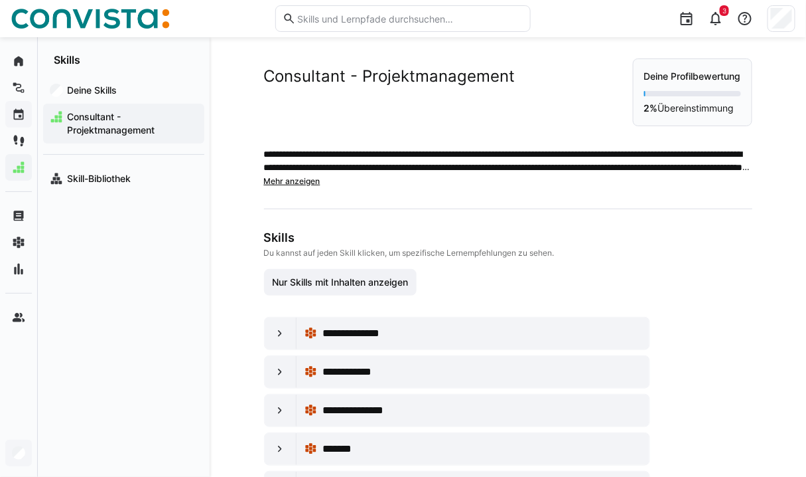
scroll to position [116, 0]
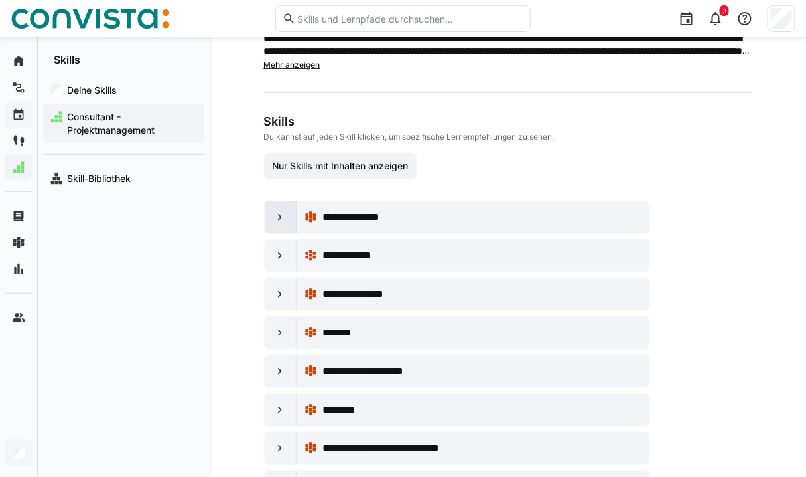
click at [279, 222] on div at bounding box center [281, 217] width 32 height 32
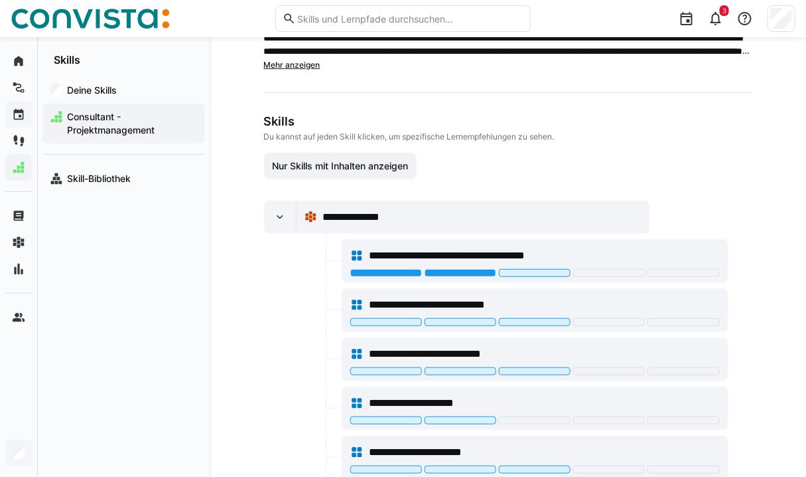
scroll to position [190, 0]
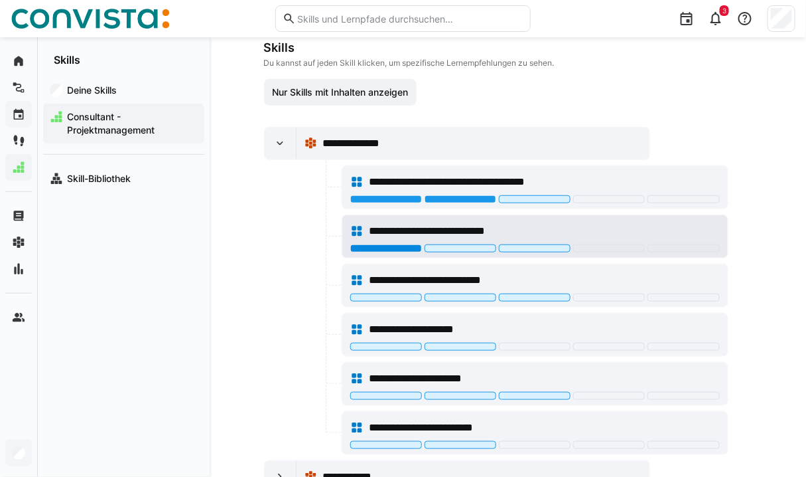
click at [399, 244] on div at bounding box center [386, 248] width 72 height 8
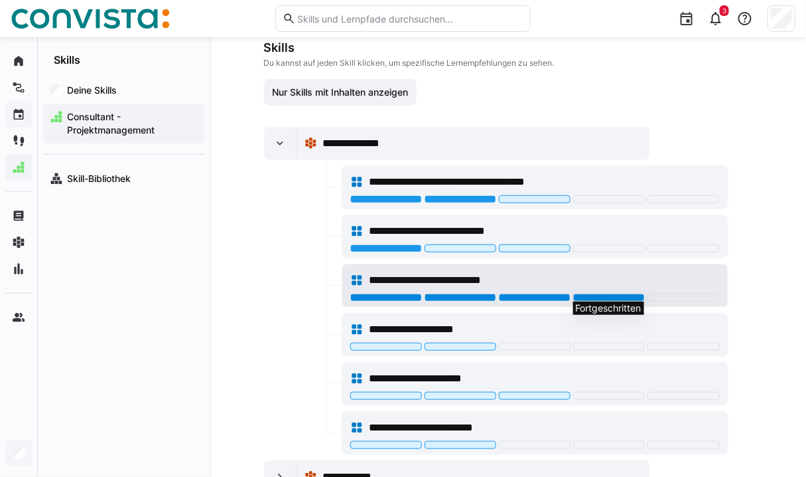
click at [598, 293] on div at bounding box center [609, 297] width 72 height 8
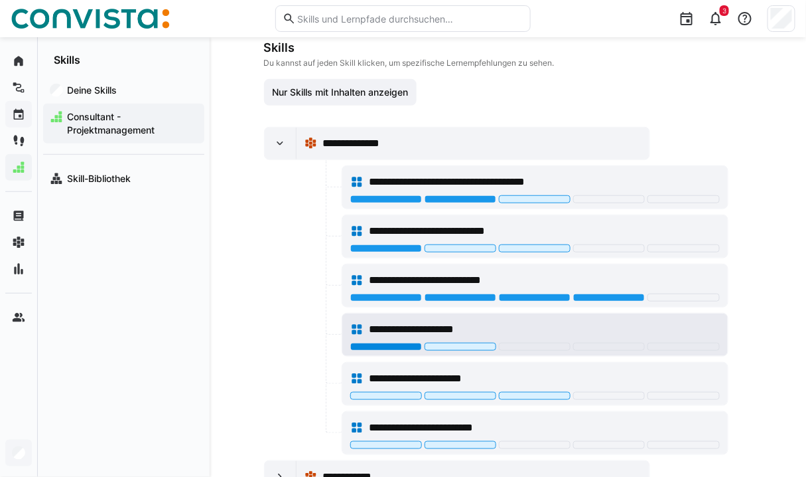
click at [401, 346] on div at bounding box center [386, 346] width 72 height 8
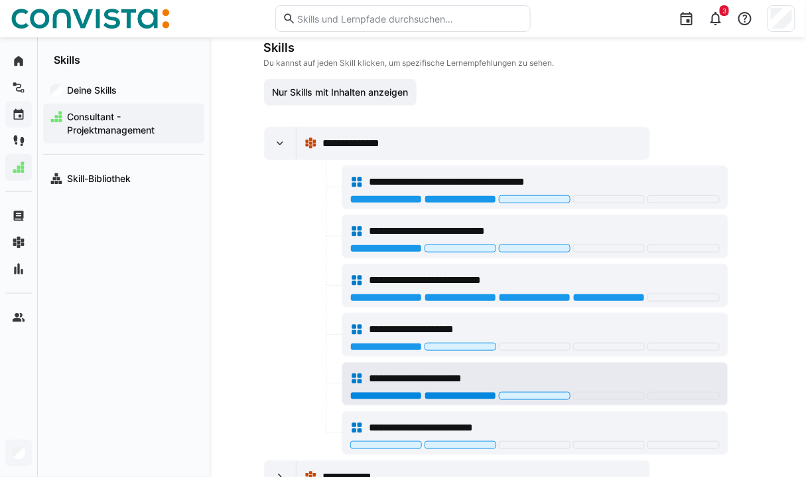
click at [454, 392] on div at bounding box center [461, 396] width 72 height 8
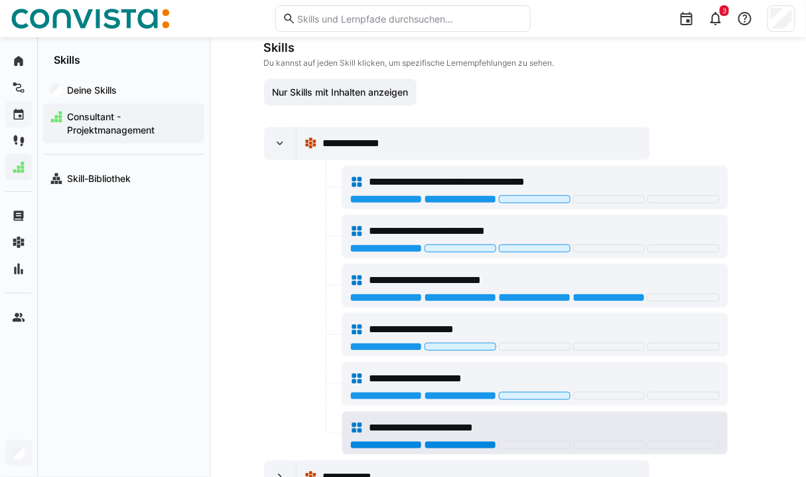
click at [460, 441] on div at bounding box center [461, 445] width 72 height 8
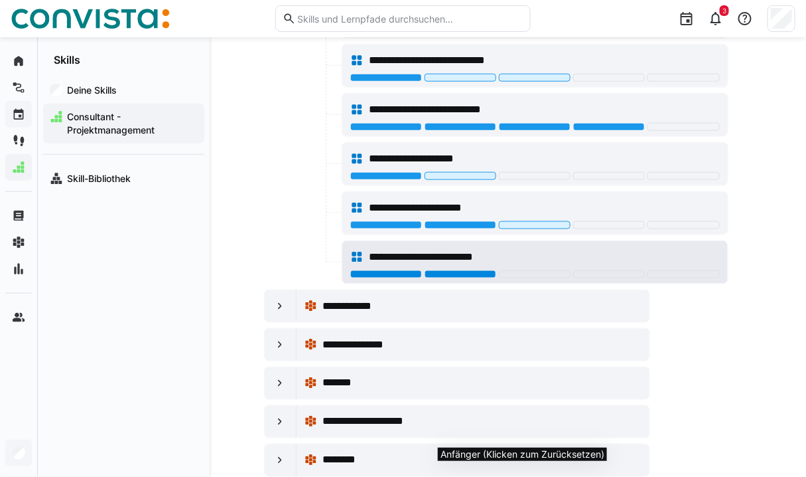
scroll to position [361, 0]
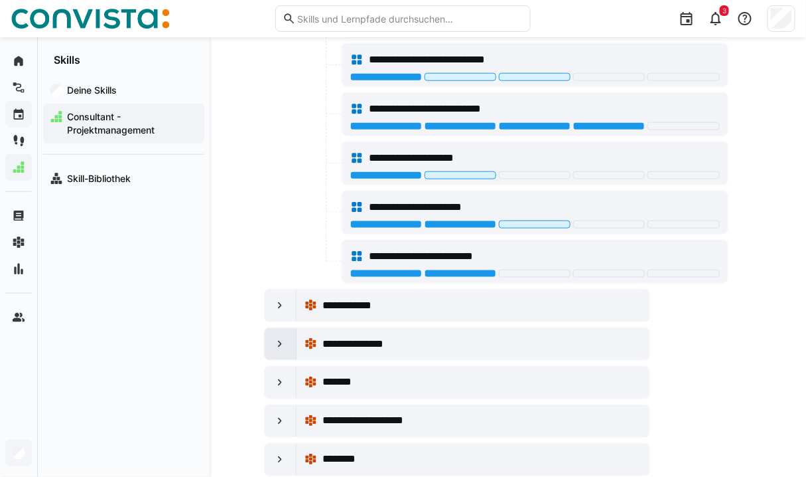
click at [272, 337] on div at bounding box center [281, 344] width 32 height 32
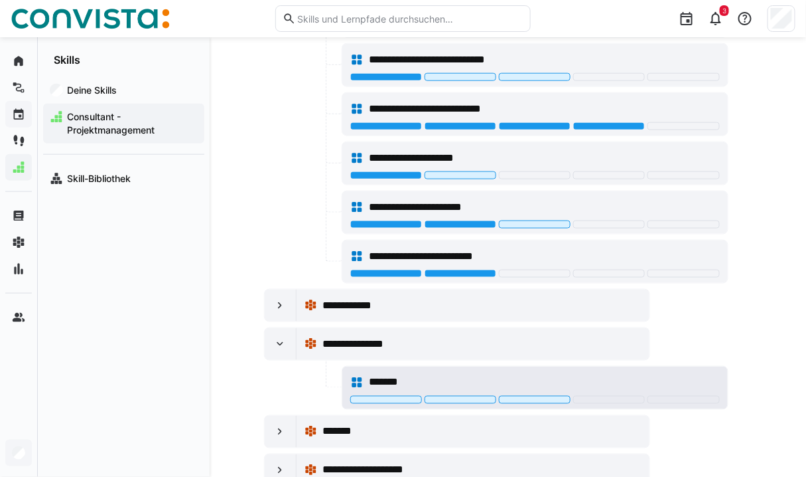
click at [384, 390] on div "*******" at bounding box center [535, 382] width 370 height 27
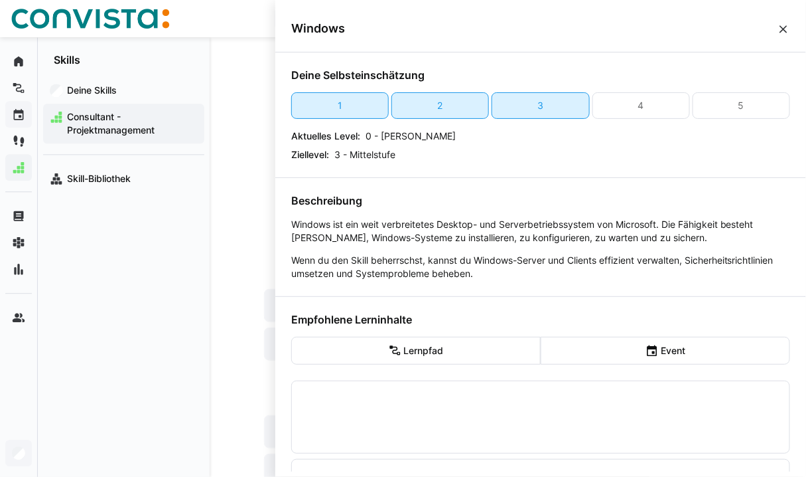
click at [382, 392] on div at bounding box center [559, 397] width 439 height 11
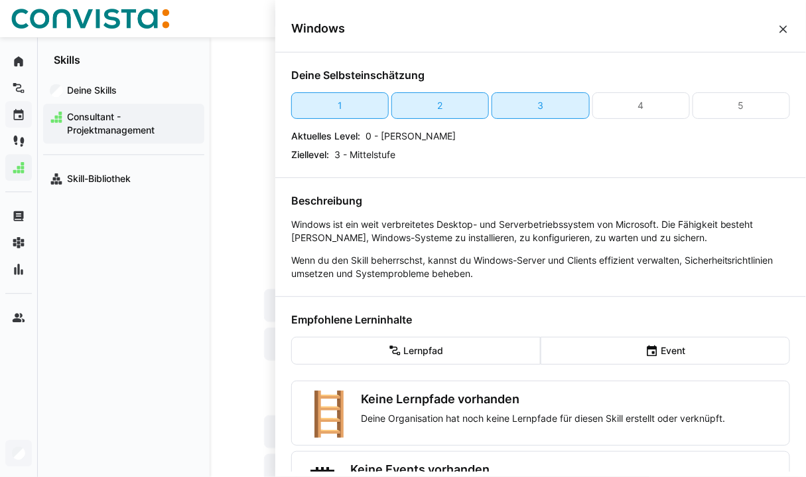
click at [244, 368] on div "**********" at bounding box center [508, 188] width 531 height 1024
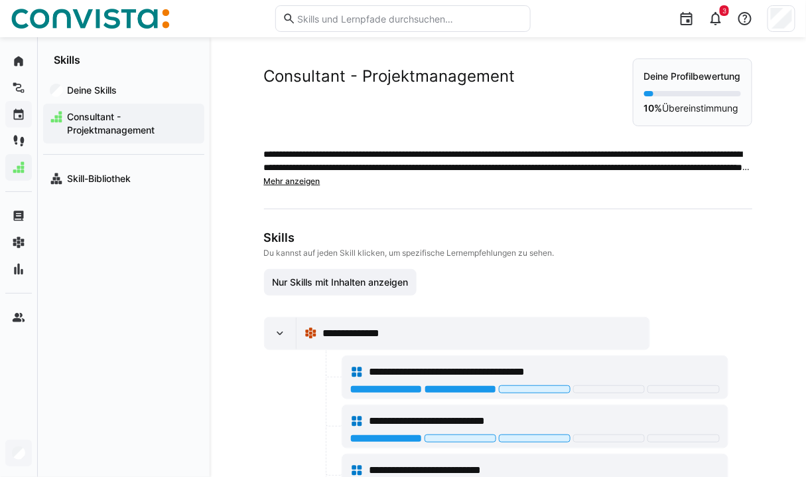
scroll to position [361, 0]
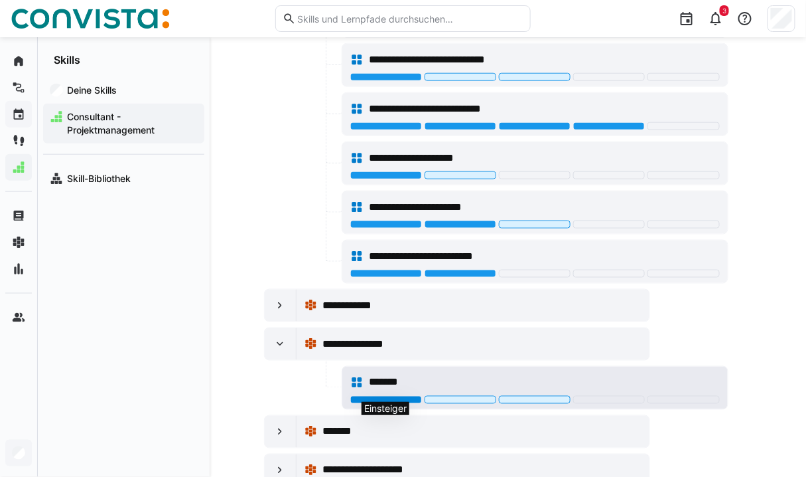
click at [370, 398] on div at bounding box center [386, 400] width 72 height 8
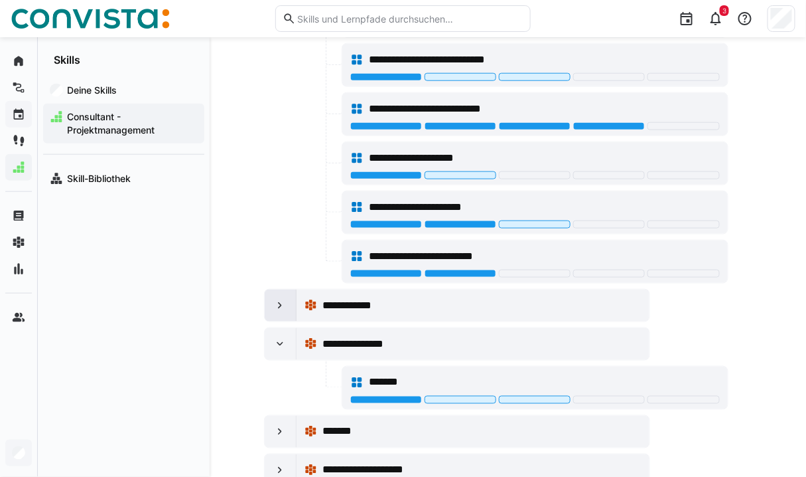
click at [283, 304] on eds-icon at bounding box center [279, 305] width 13 height 13
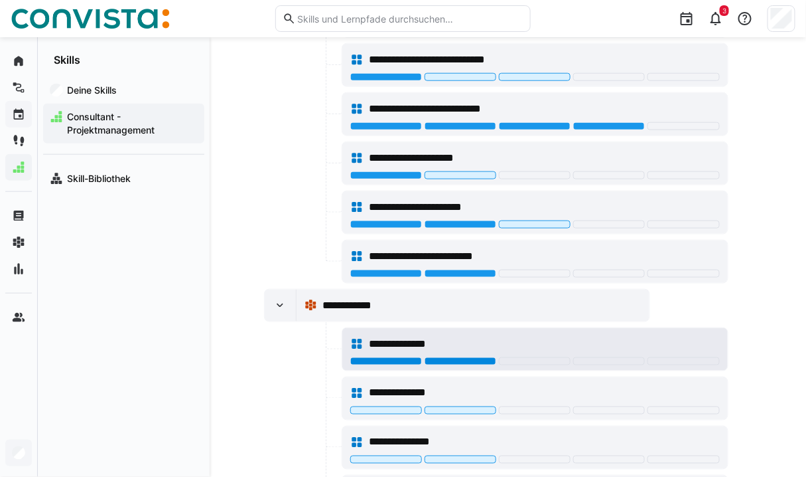
click at [459, 358] on div at bounding box center [461, 361] width 72 height 8
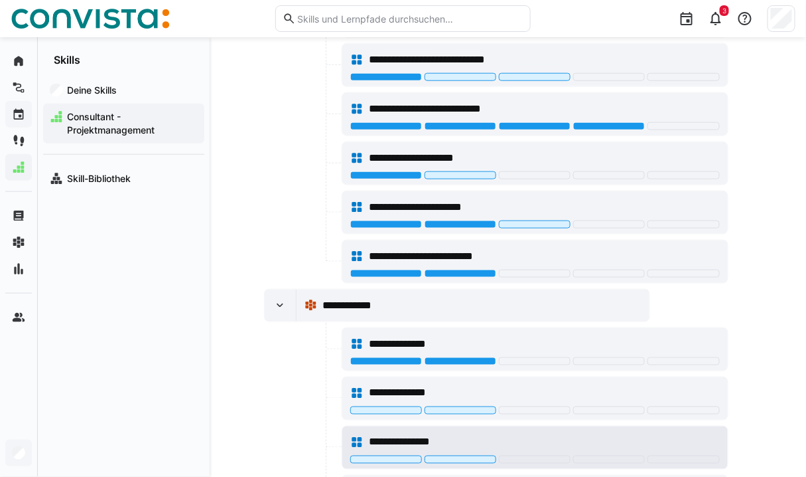
drag, startPoint x: 396, startPoint y: 402, endPoint x: 521, endPoint y: 448, distance: 132.9
click at [0, 0] on app-node-branches-component "**********" at bounding box center [0, 0] width 0 height 0
click at [523, 455] on div at bounding box center [535, 459] width 72 height 8
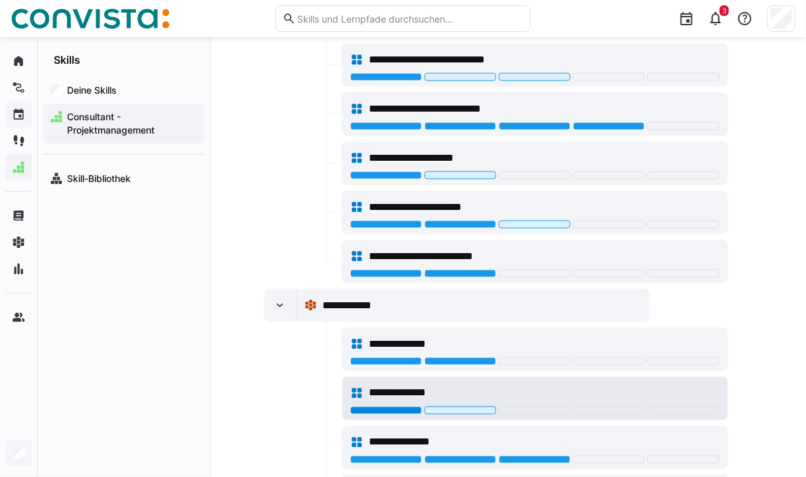
click at [400, 408] on div at bounding box center [386, 410] width 72 height 8
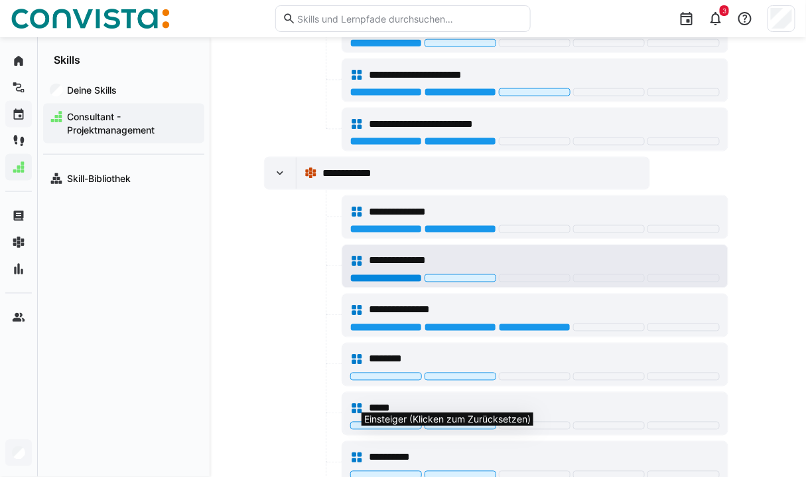
scroll to position [521, 0]
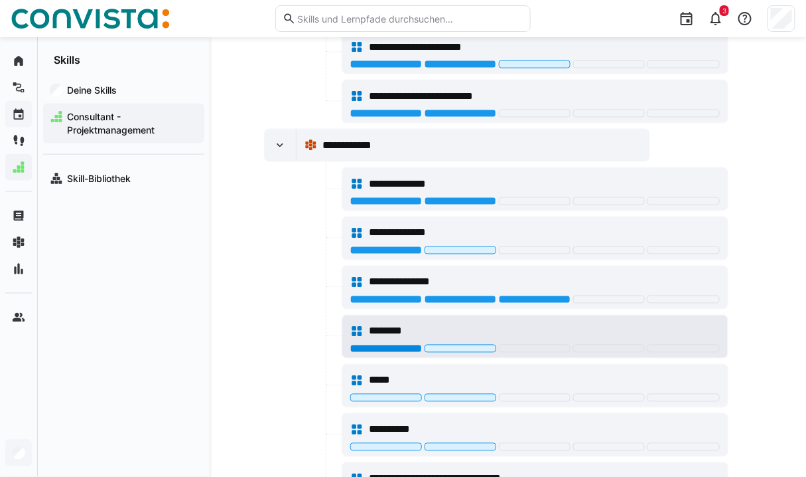
click at [391, 344] on div at bounding box center [386, 348] width 72 height 8
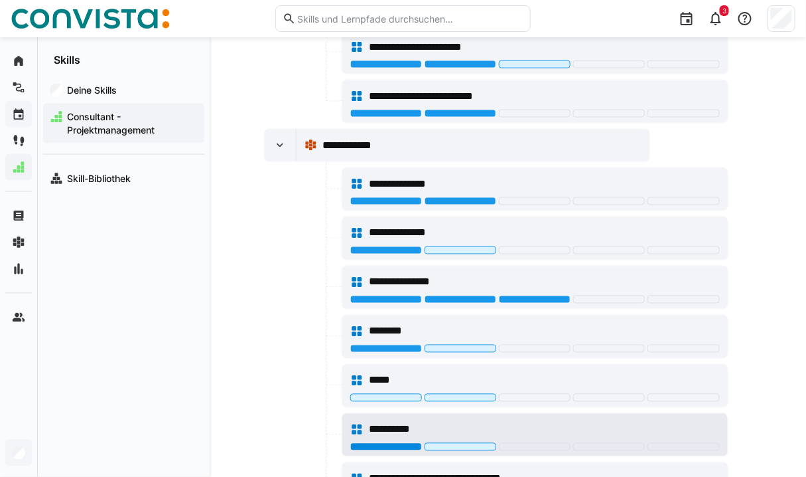
click at [370, 443] on div at bounding box center [386, 447] width 72 height 8
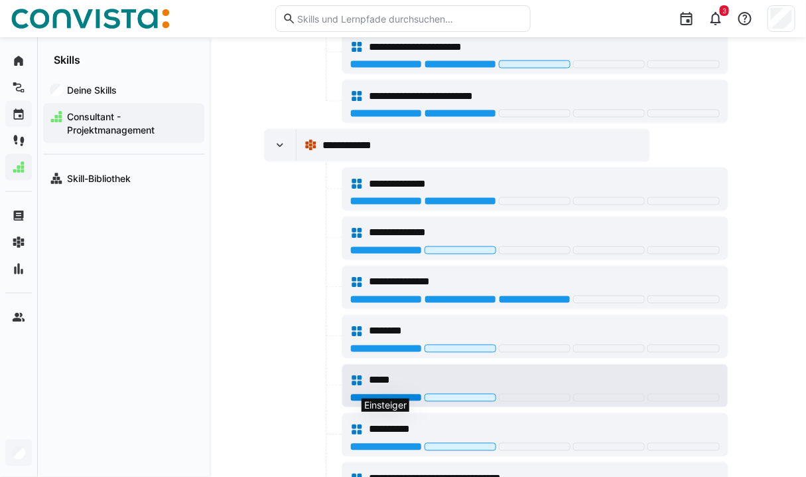
click at [378, 394] on div at bounding box center [386, 398] width 72 height 8
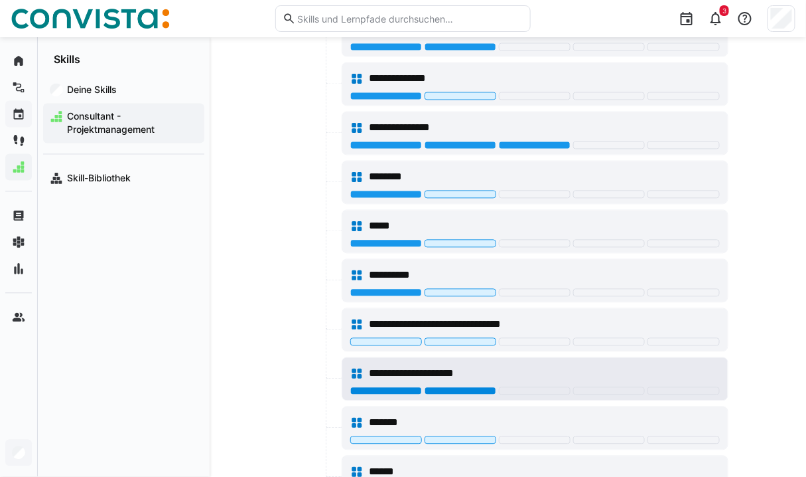
drag, startPoint x: 382, startPoint y: 332, endPoint x: 461, endPoint y: 384, distance: 94.4
click at [0, 0] on app-node-branches-component "**********" at bounding box center [0, 0] width 0 height 0
click at [461, 387] on div at bounding box center [461, 391] width 72 height 8
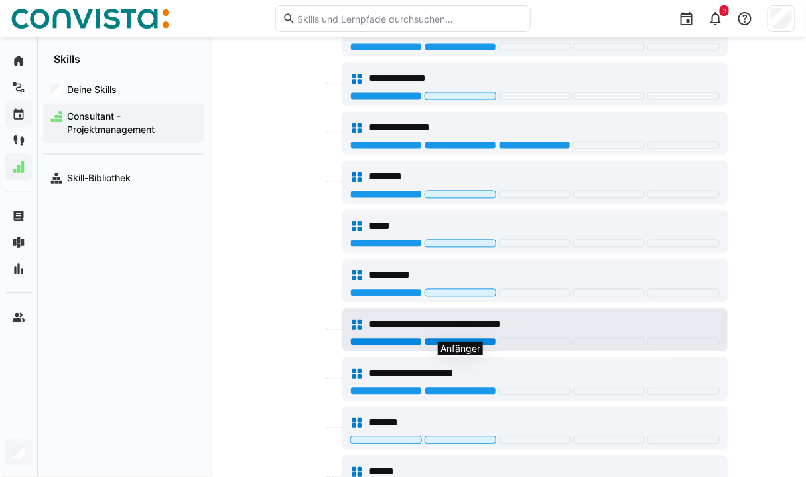
click at [464, 338] on div at bounding box center [461, 342] width 72 height 8
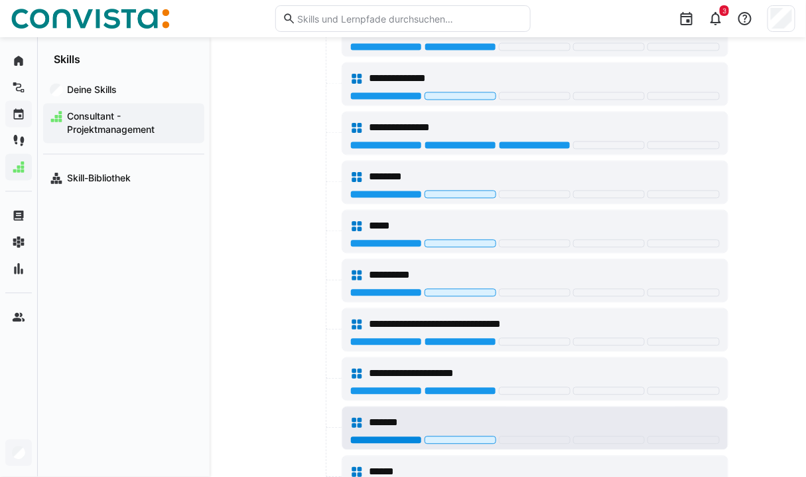
click at [393, 436] on div at bounding box center [386, 440] width 72 height 8
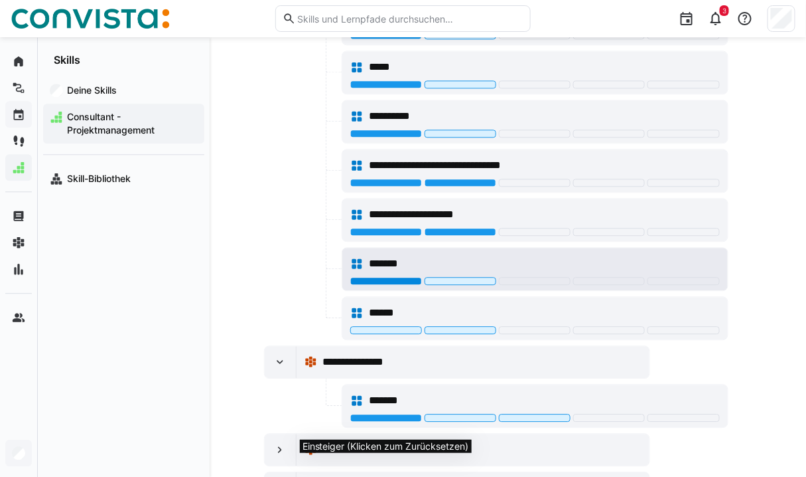
scroll to position [850, 0]
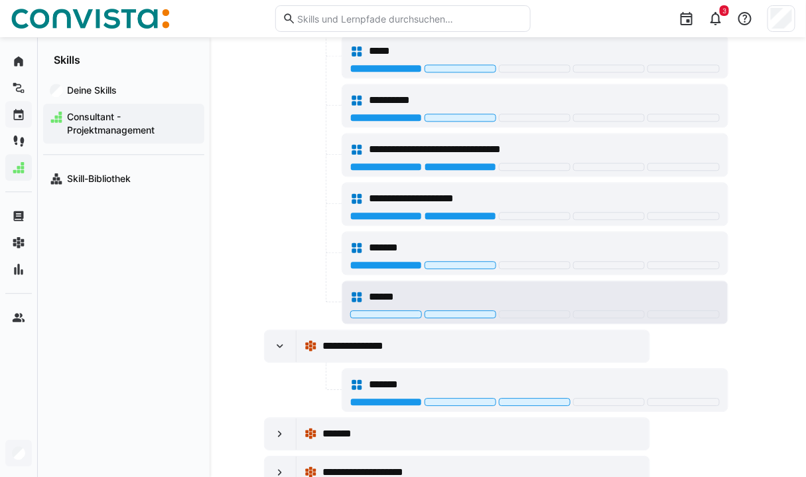
click at [449, 310] on div at bounding box center [535, 315] width 370 height 11
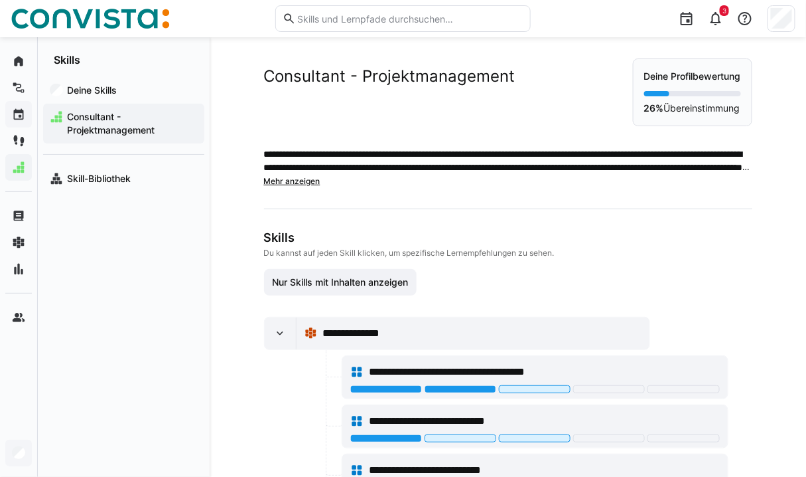
scroll to position [850, 0]
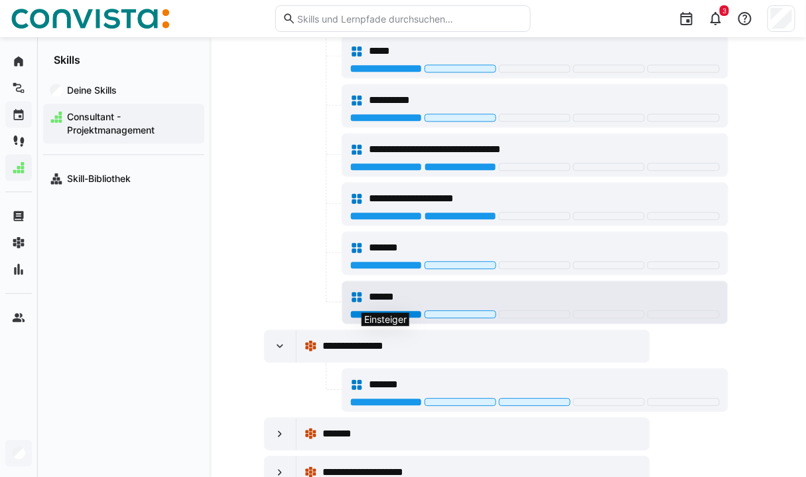
click at [379, 310] on div at bounding box center [386, 314] width 72 height 8
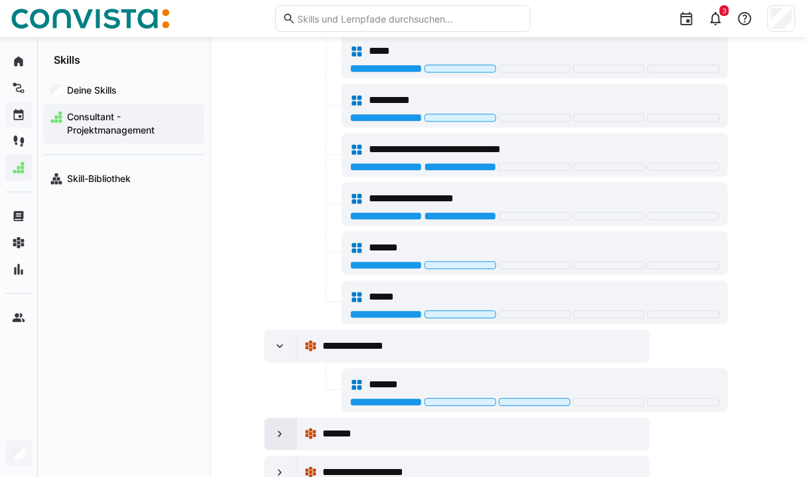
click at [278, 427] on eds-icon at bounding box center [279, 433] width 13 height 13
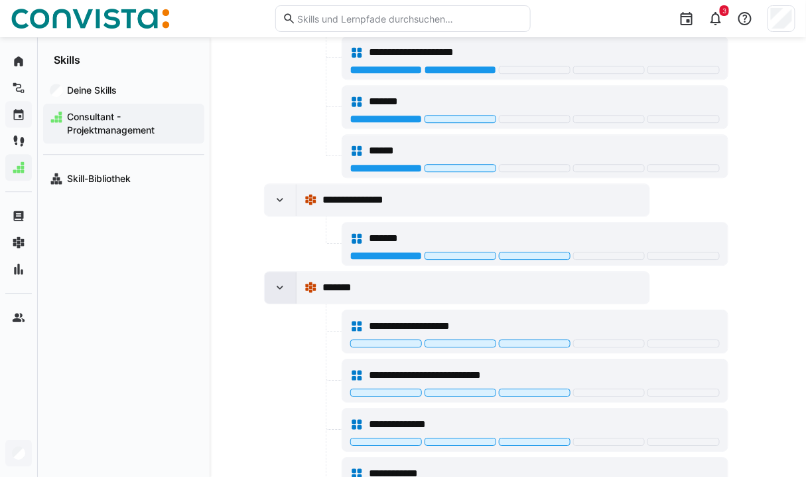
scroll to position [1003, 0]
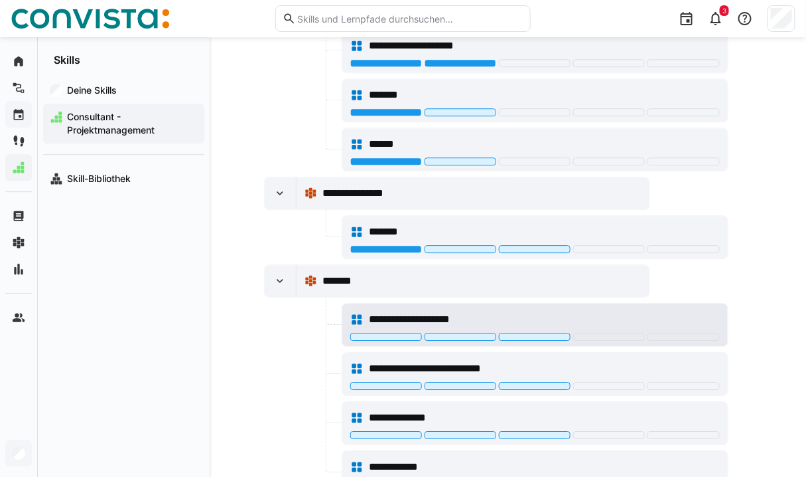
click at [408, 333] on div at bounding box center [535, 338] width 370 height 11
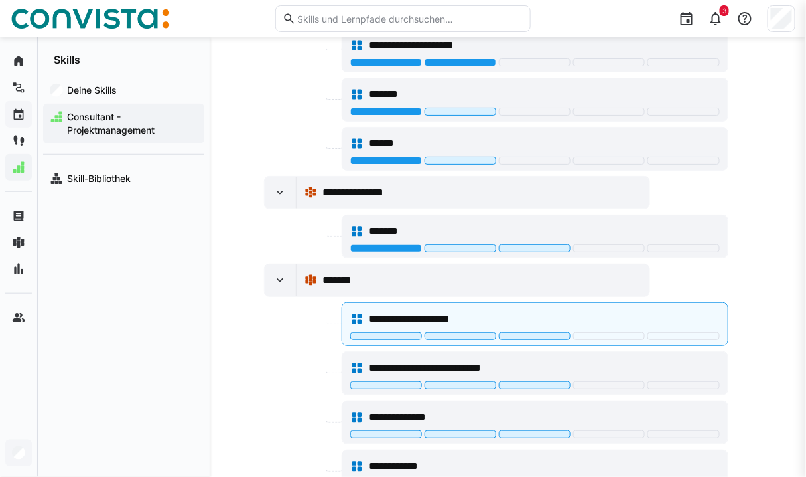
scroll to position [1003, 0]
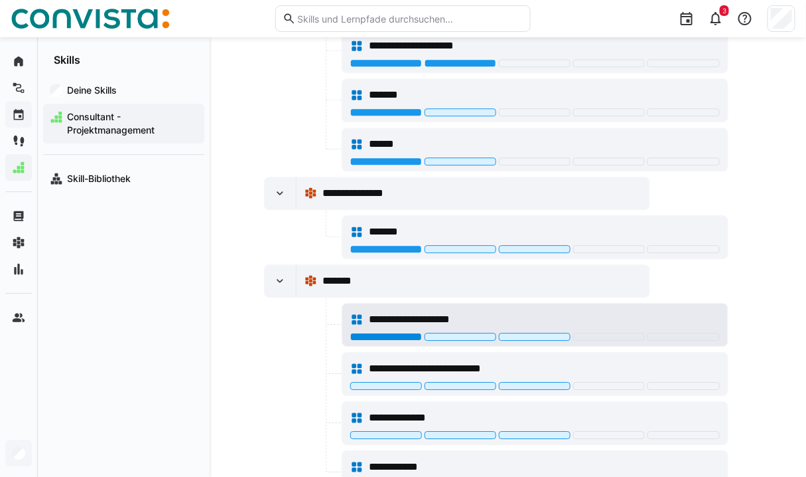
click at [368, 333] on div at bounding box center [386, 337] width 72 height 8
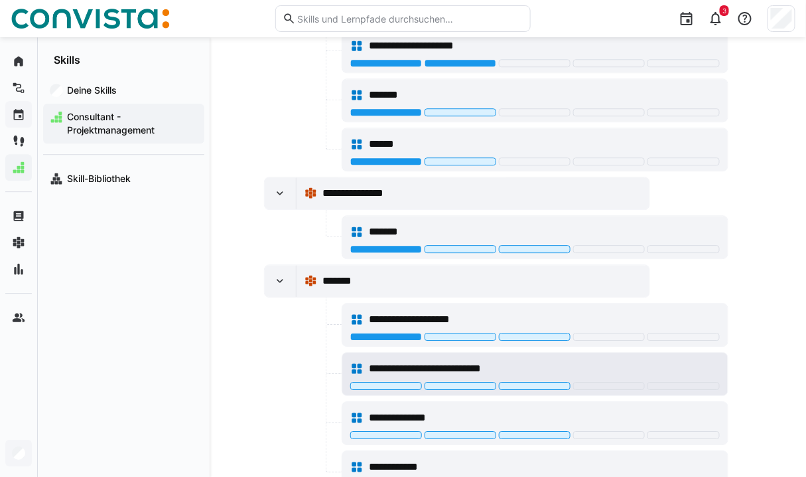
click at [376, 366] on span "**********" at bounding box center [441, 368] width 144 height 16
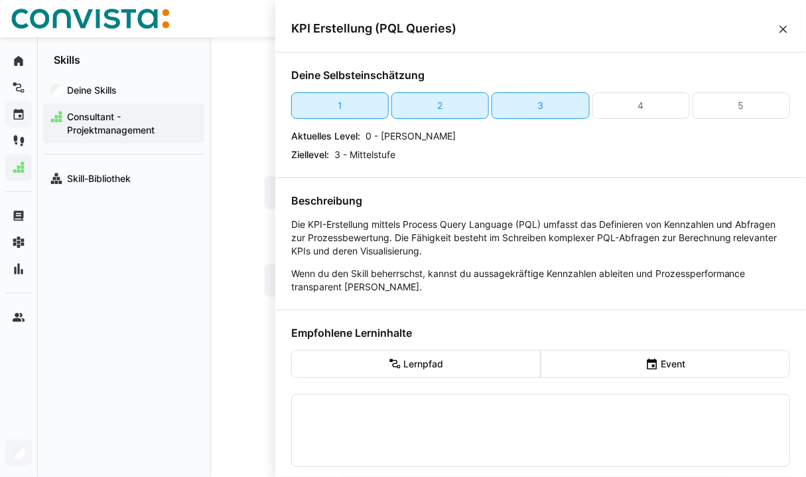
scroll to position [0, 0]
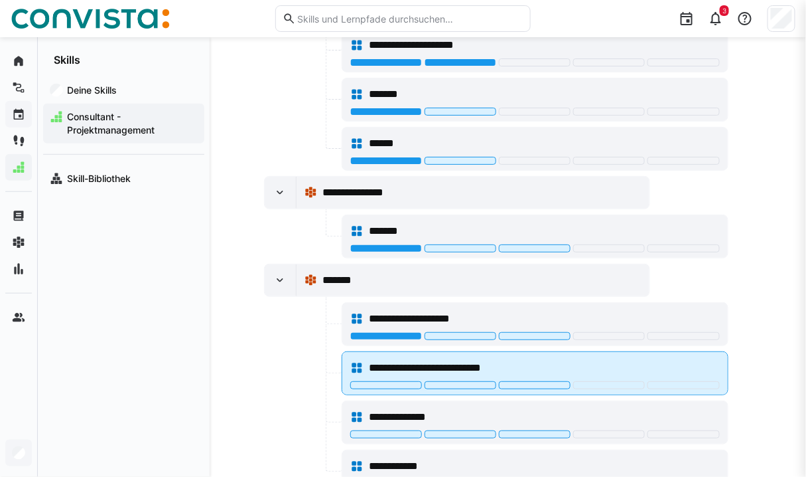
scroll to position [1003, 0]
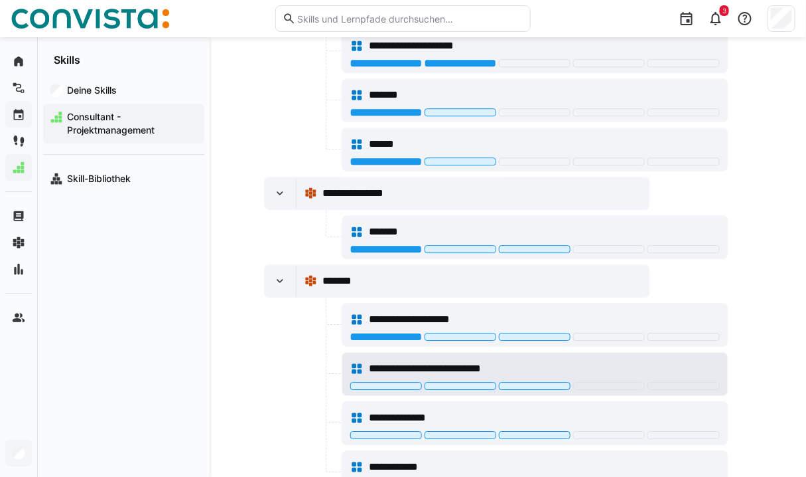
click at [357, 382] on div at bounding box center [535, 387] width 370 height 11
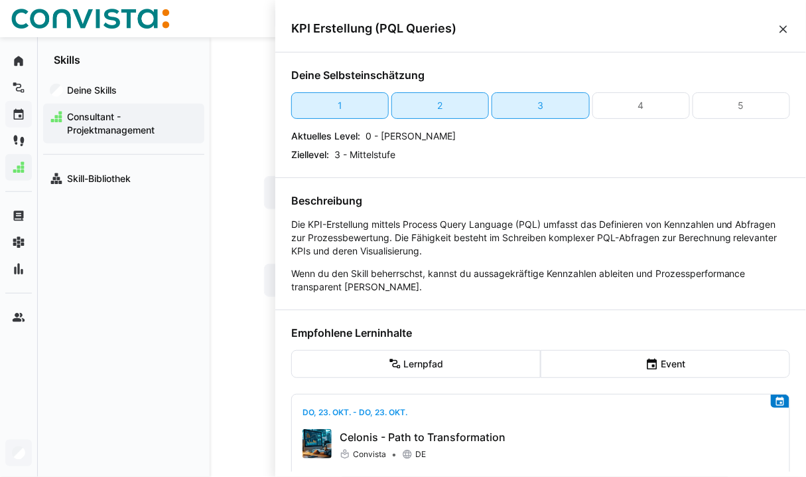
scroll to position [0, 0]
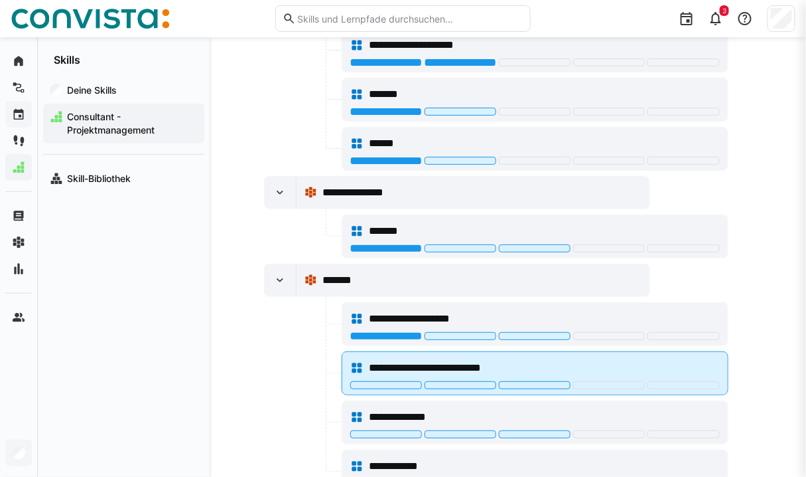
scroll to position [1003, 0]
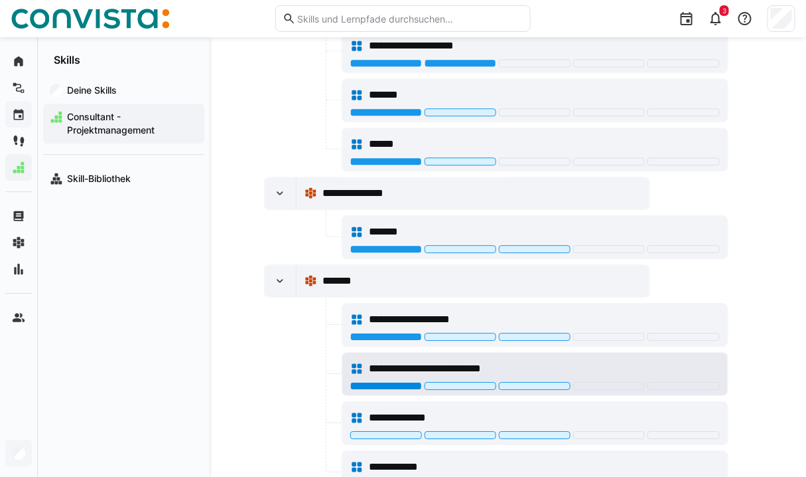
click at [355, 382] on div at bounding box center [386, 386] width 72 height 8
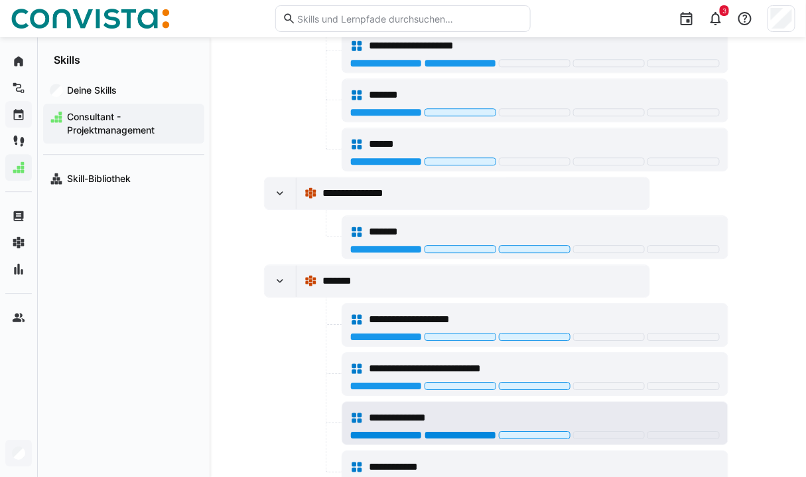
click at [450, 431] on div at bounding box center [461, 435] width 72 height 8
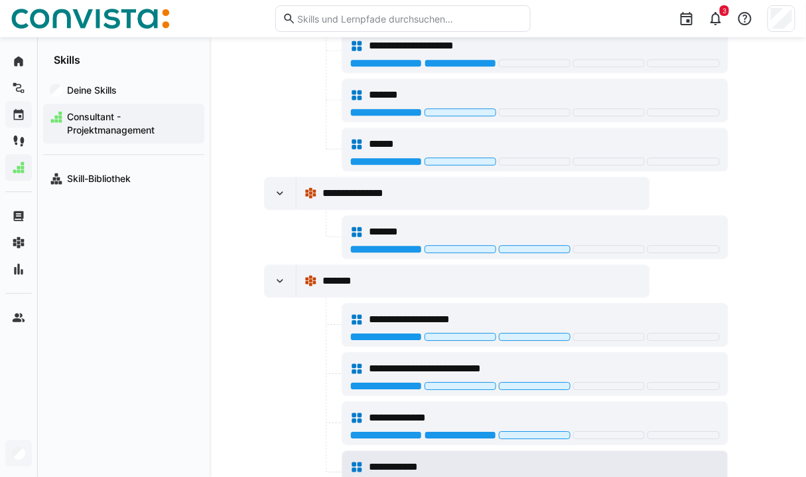
click at [398, 476] on div at bounding box center [386, 484] width 72 height 8
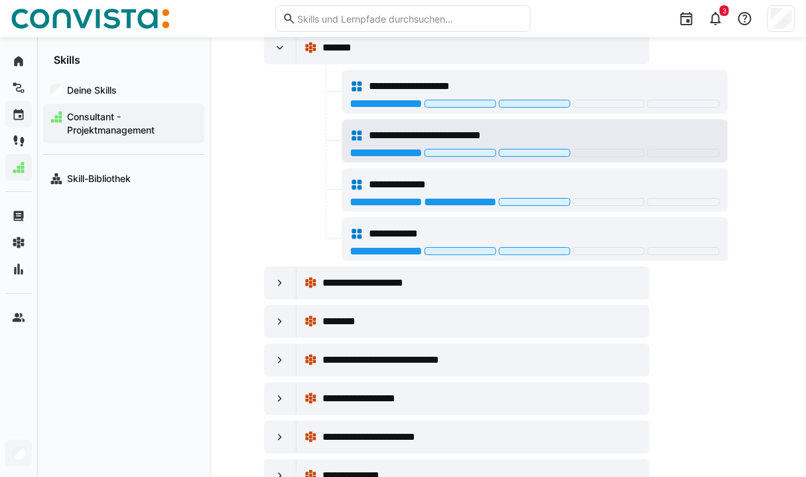
scroll to position [1247, 0]
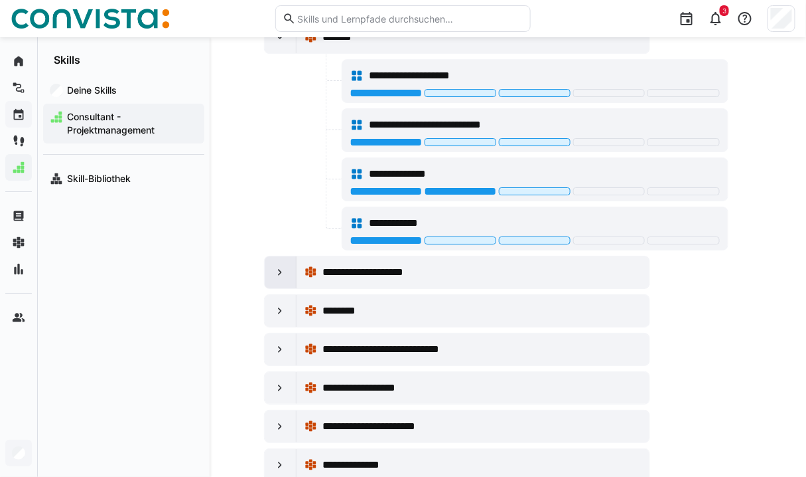
click at [277, 266] on eds-icon at bounding box center [279, 272] width 13 height 13
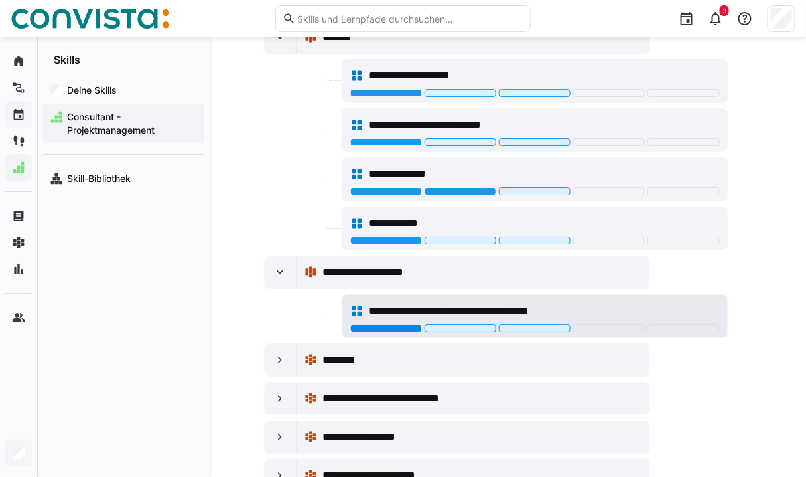
click at [401, 324] on div at bounding box center [386, 328] width 72 height 8
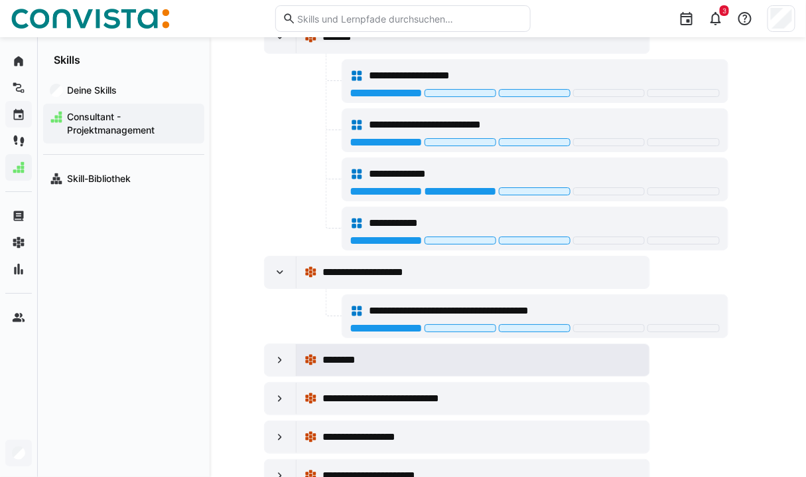
click at [297, 350] on div "********" at bounding box center [474, 360] width 354 height 32
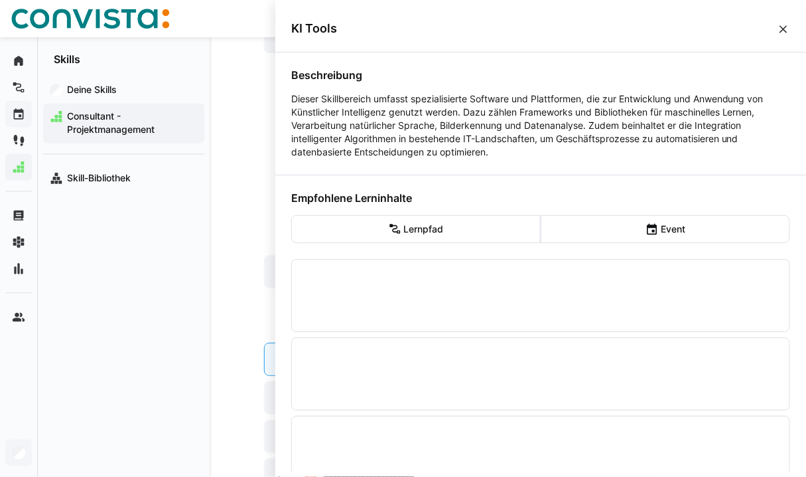
scroll to position [0, 0]
click at [295, 349] on div at bounding box center [541, 374] width 498 height 72
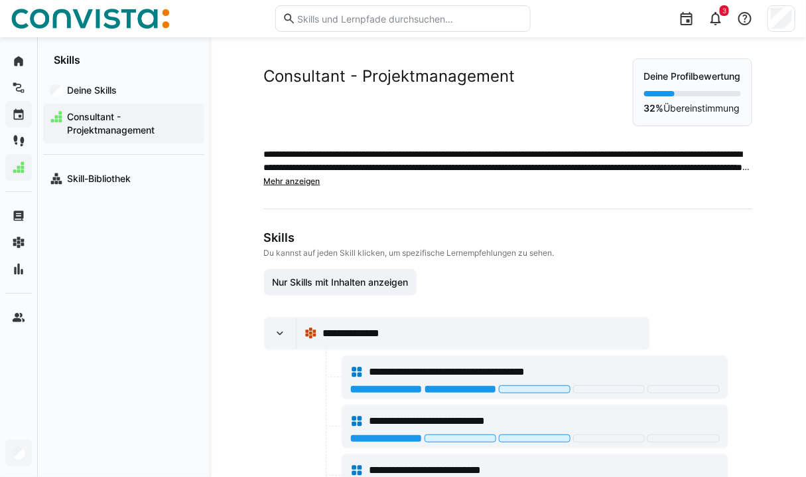
scroll to position [1247, 0]
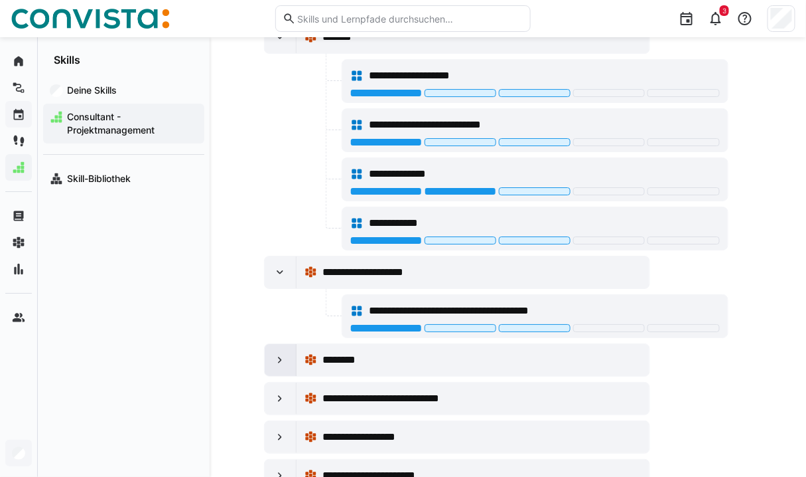
click at [277, 353] on eds-icon at bounding box center [279, 359] width 13 height 13
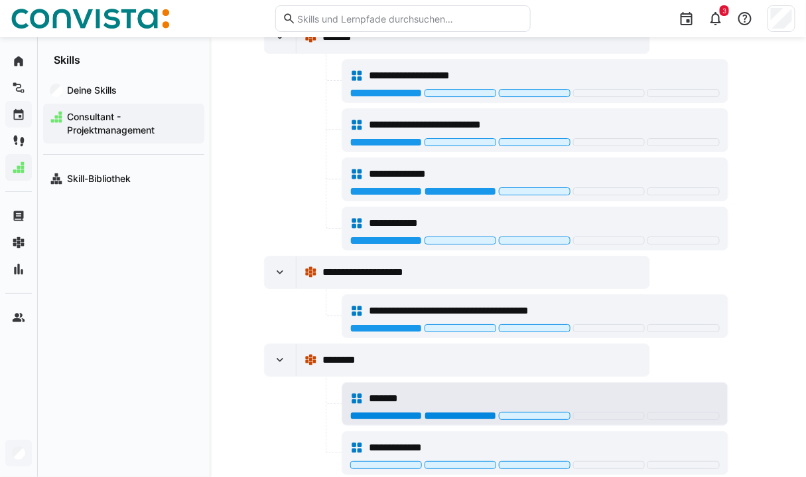
click at [435, 412] on div at bounding box center [461, 416] width 72 height 8
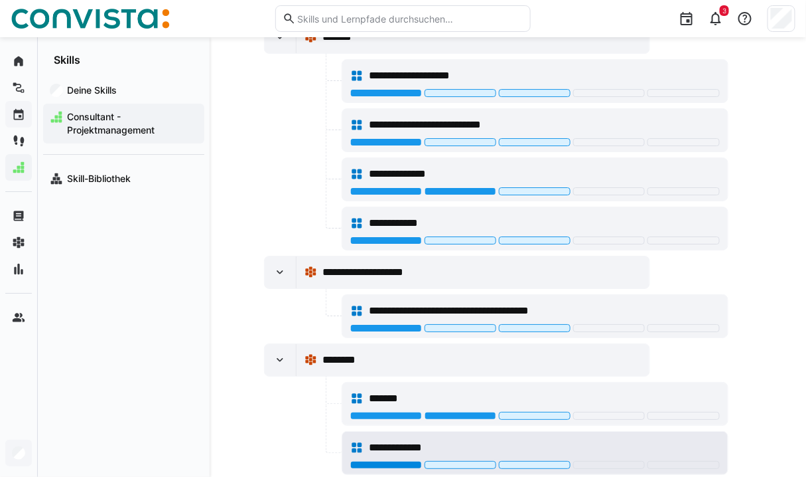
click at [378, 461] on div at bounding box center [386, 465] width 72 height 8
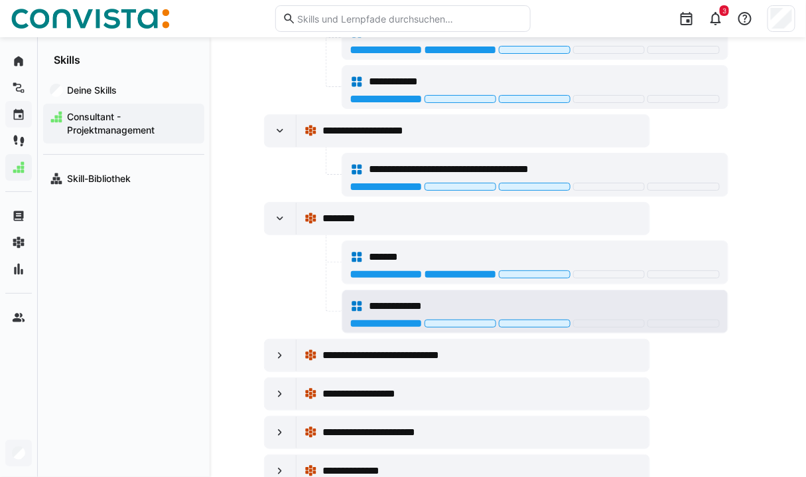
scroll to position [1389, 0]
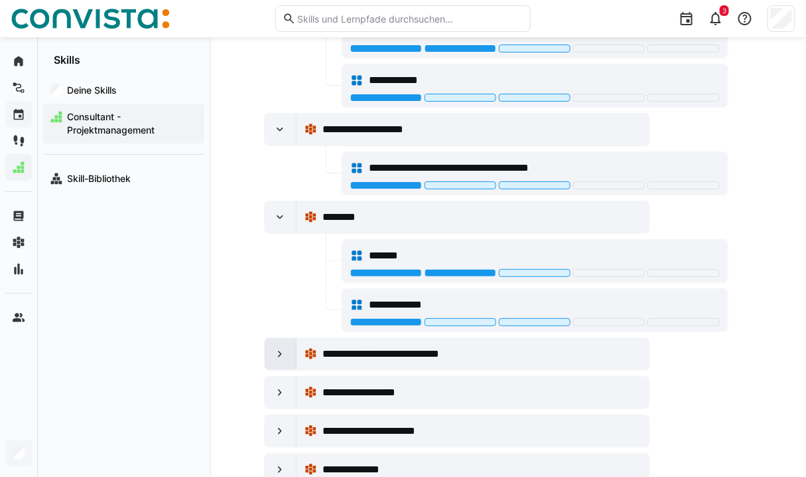
click at [273, 347] on eds-icon at bounding box center [279, 353] width 13 height 13
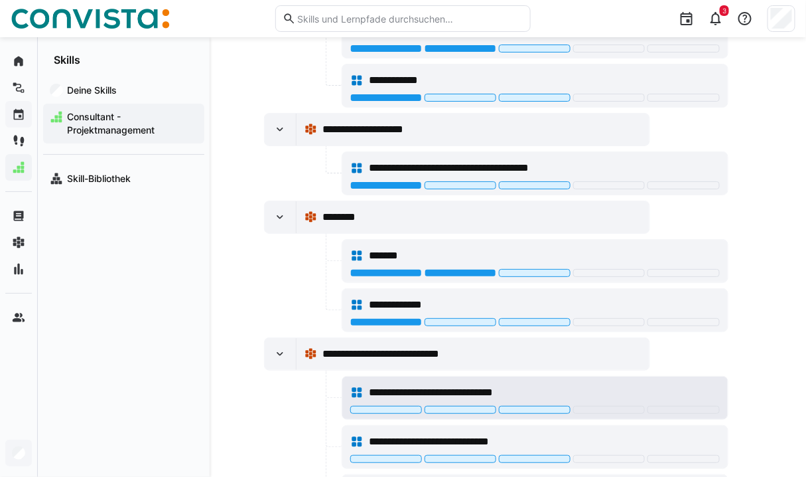
click at [445, 406] on div at bounding box center [535, 411] width 370 height 11
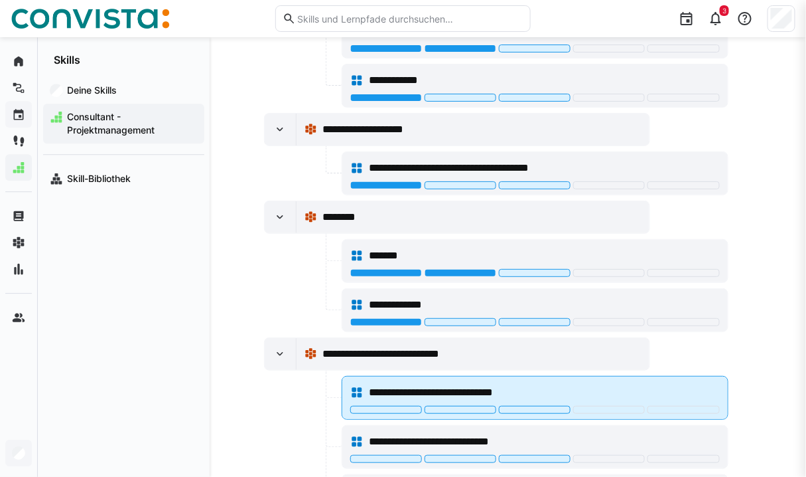
scroll to position [1389, 0]
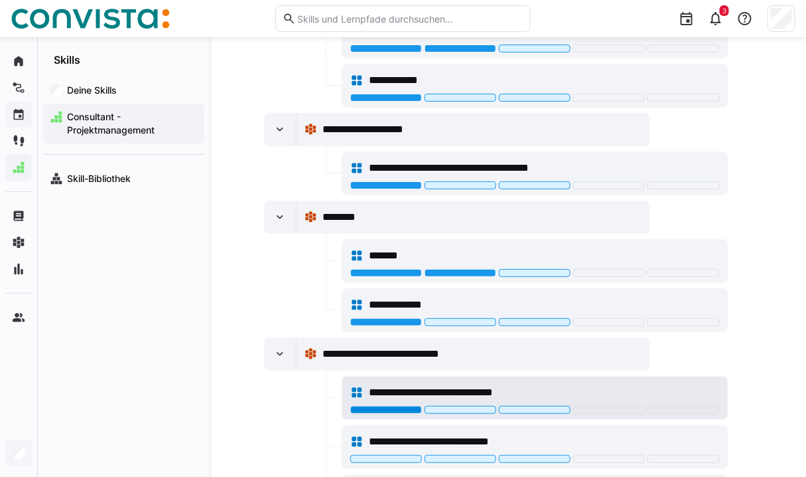
click at [418, 406] on div at bounding box center [386, 410] width 72 height 8
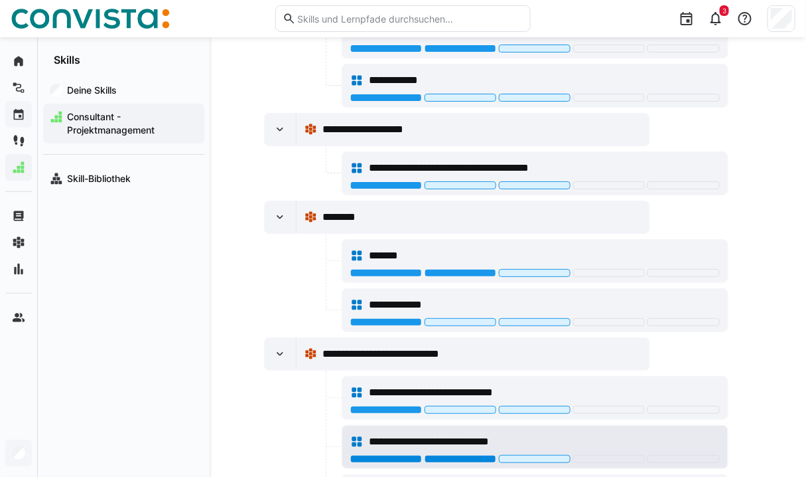
click at [437, 455] on div at bounding box center [461, 459] width 72 height 8
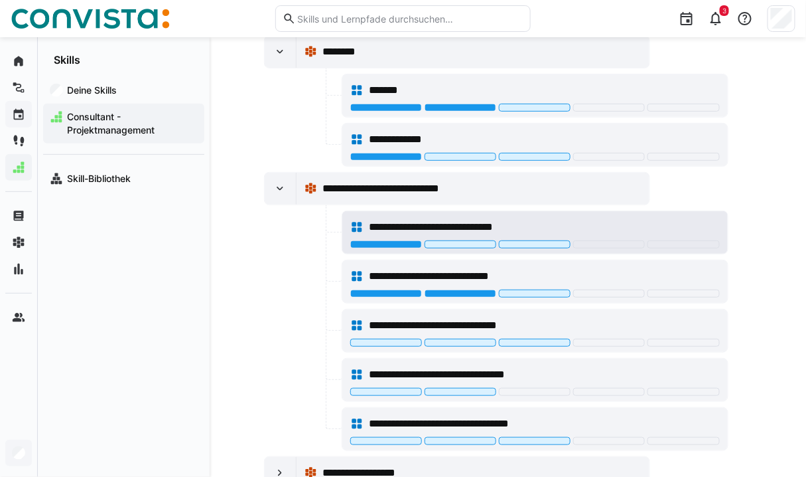
scroll to position [1567, 0]
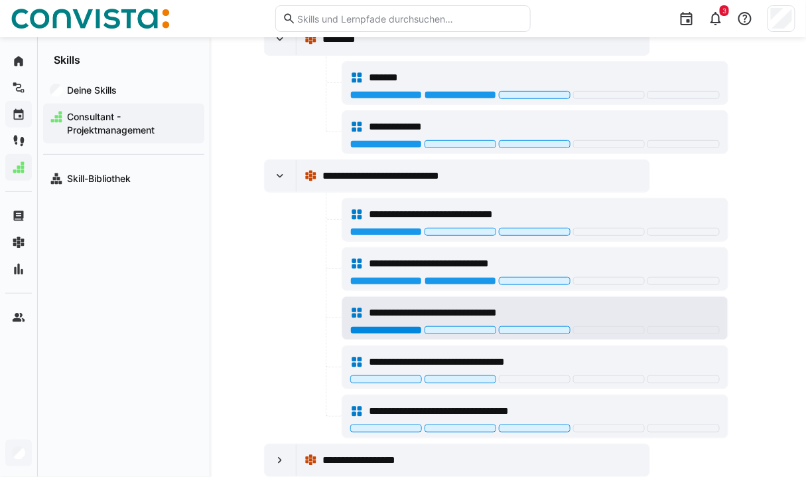
click at [379, 326] on div at bounding box center [386, 330] width 72 height 8
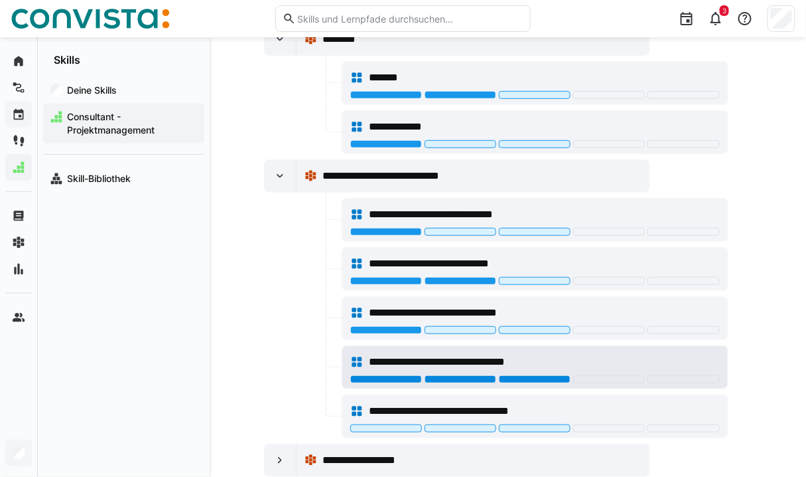
click at [548, 375] on div at bounding box center [535, 379] width 72 height 8
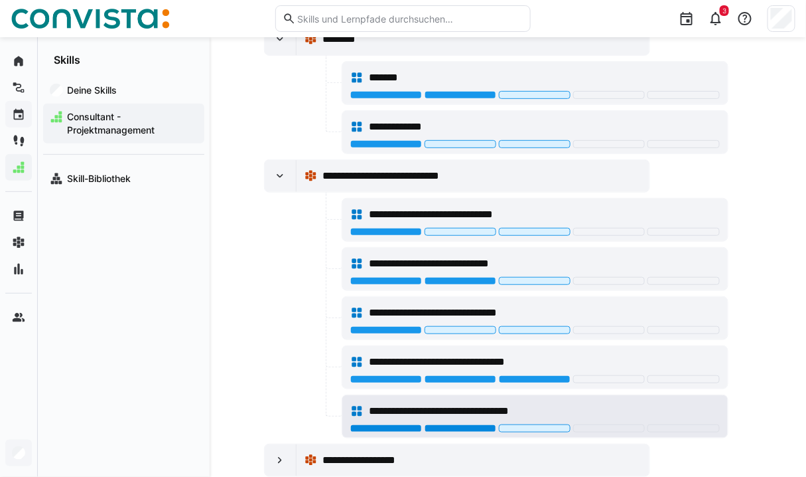
click at [465, 424] on div at bounding box center [461, 428] width 72 height 8
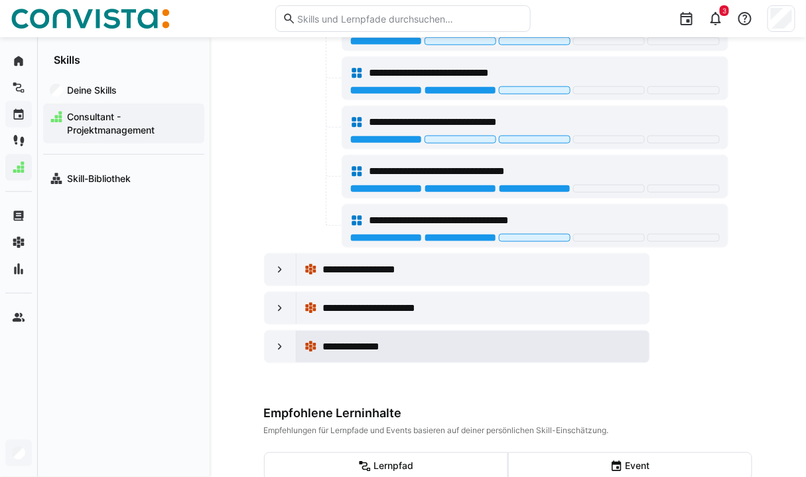
scroll to position [1759, 0]
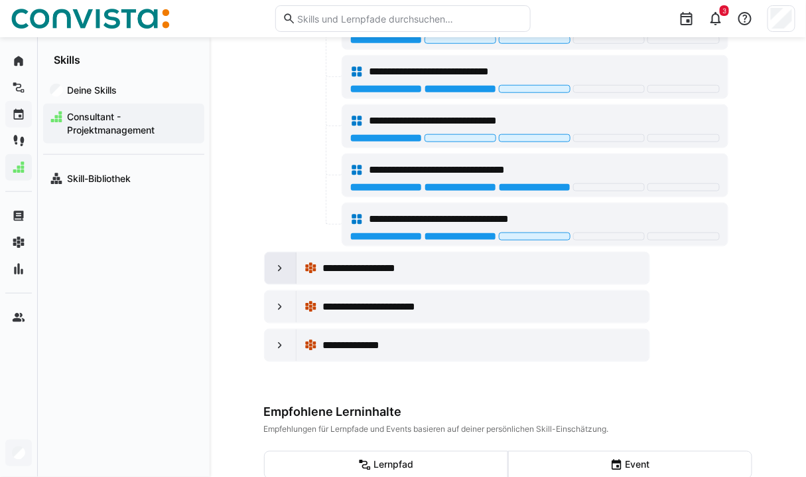
click at [277, 265] on div at bounding box center [281, 268] width 32 height 32
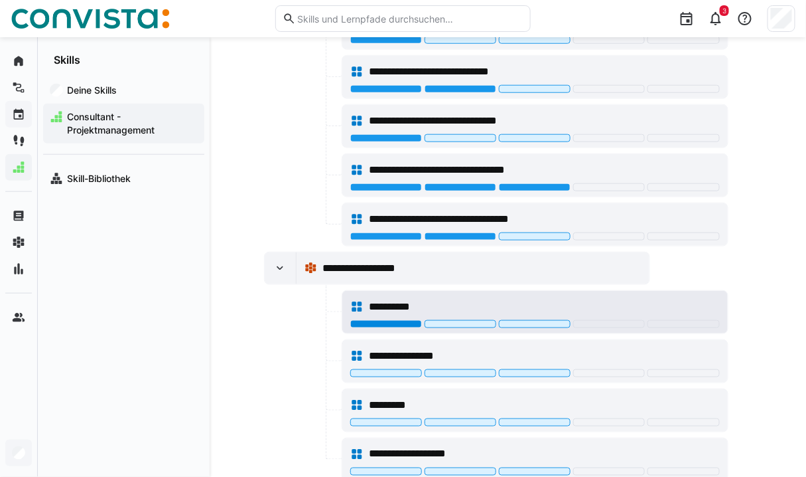
click at [397, 320] on div at bounding box center [386, 324] width 72 height 8
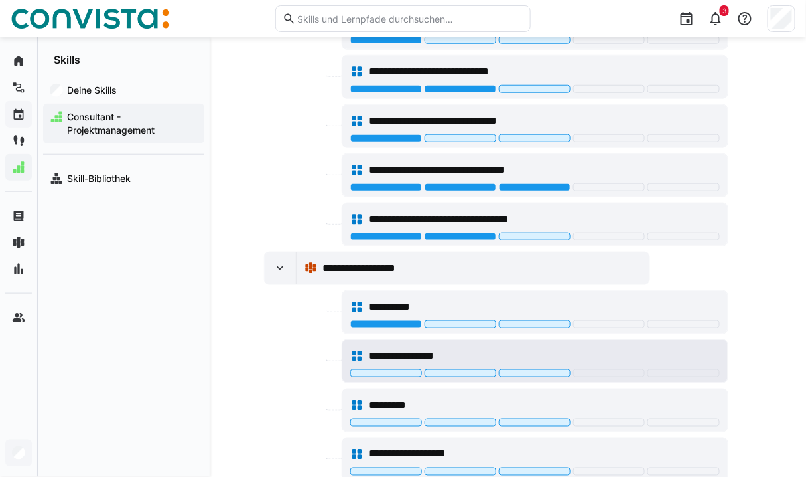
click at [455, 350] on div "**********" at bounding box center [535, 355] width 370 height 27
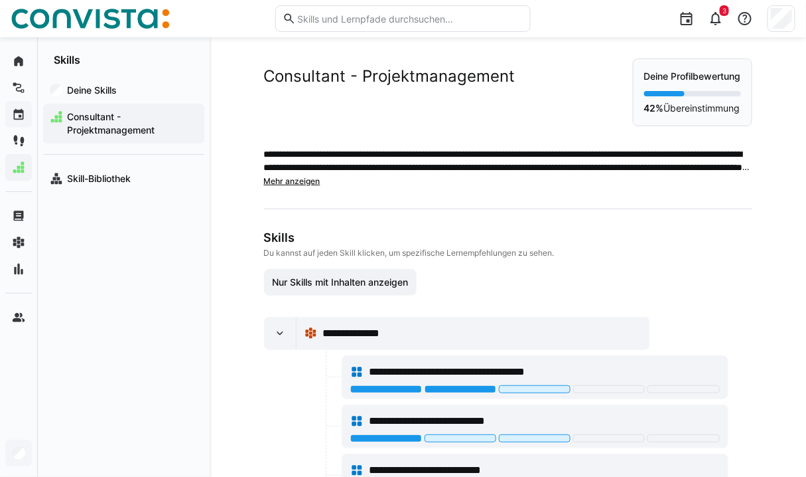
scroll to position [1759, 0]
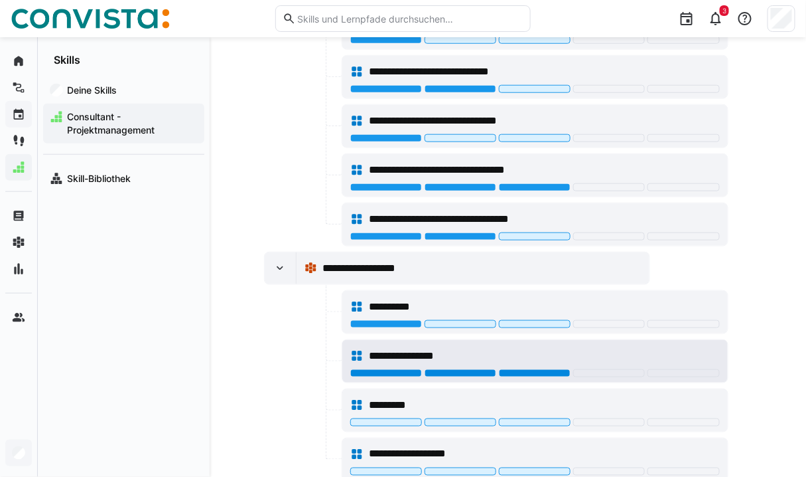
click at [510, 369] on div at bounding box center [535, 373] width 72 height 8
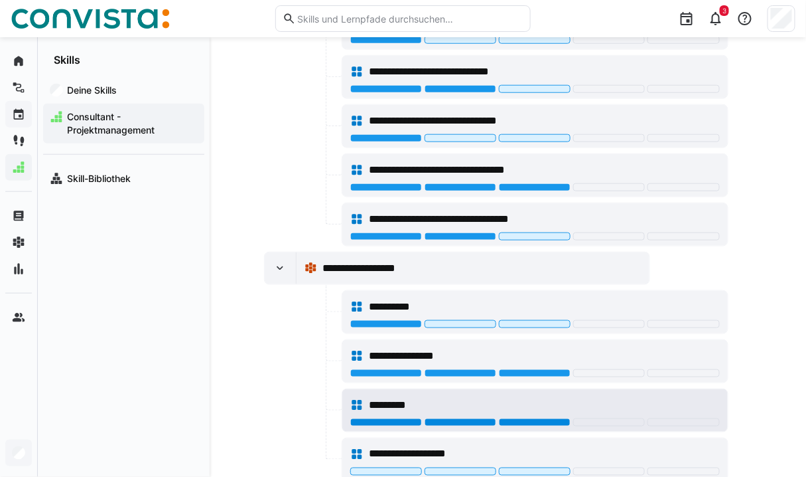
click at [529, 418] on div at bounding box center [535, 422] width 72 height 8
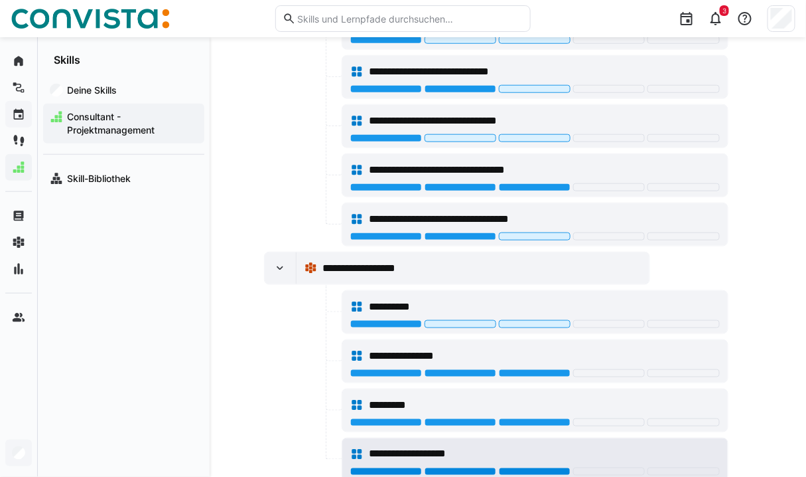
click at [541, 467] on div at bounding box center [535, 471] width 72 height 8
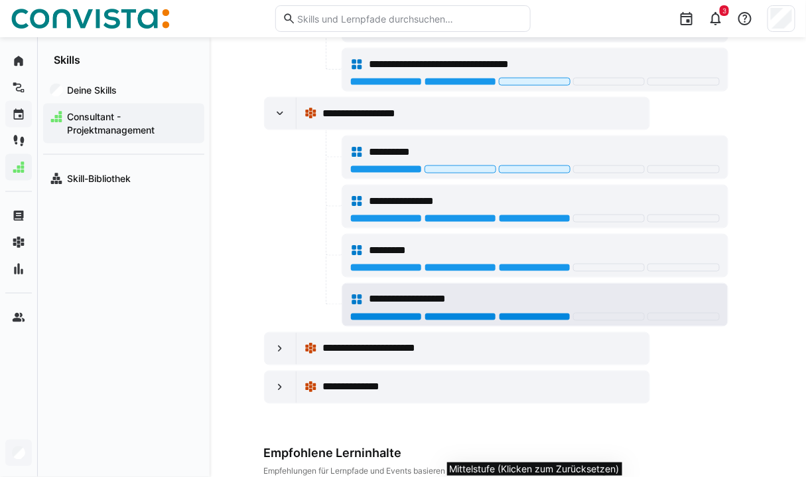
scroll to position [1919, 0]
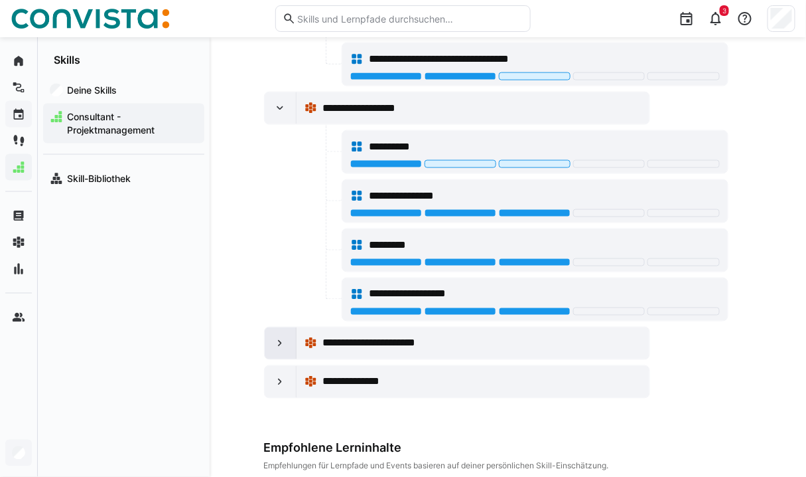
click at [277, 337] on eds-icon at bounding box center [279, 343] width 13 height 13
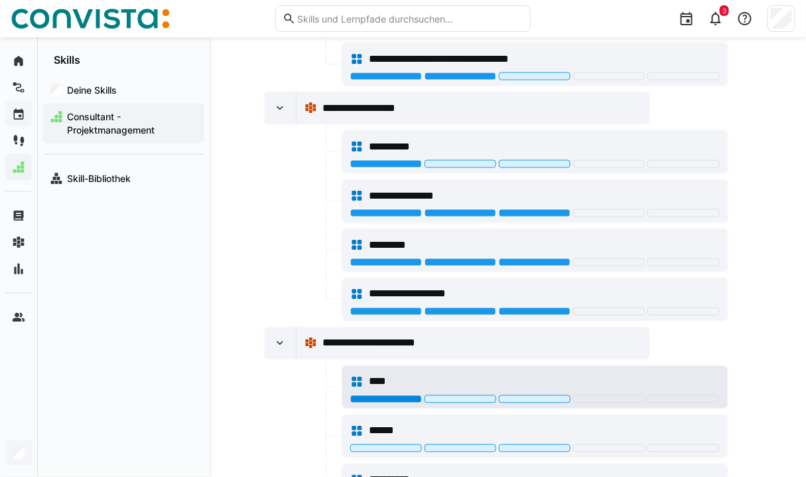
click at [406, 395] on div at bounding box center [386, 399] width 72 height 8
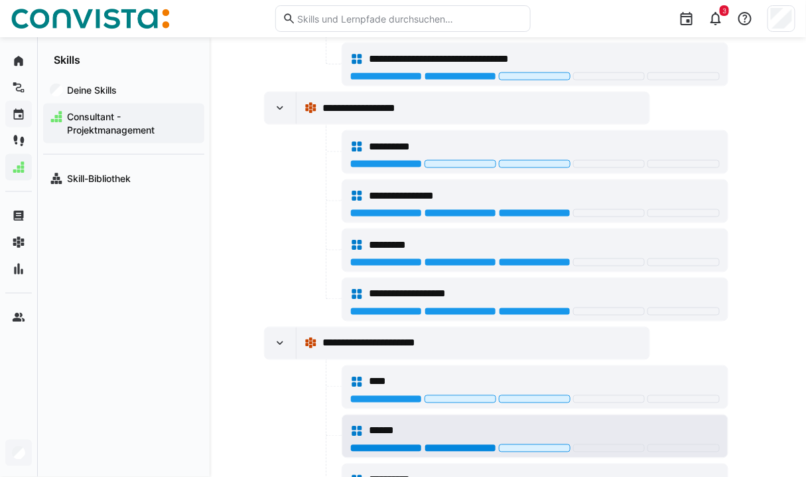
click at [454, 444] on div at bounding box center [461, 448] width 72 height 8
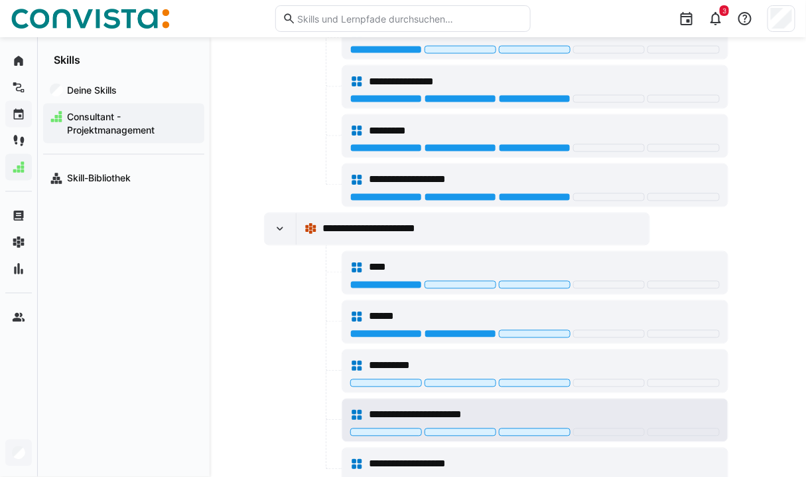
scroll to position [2034, 0]
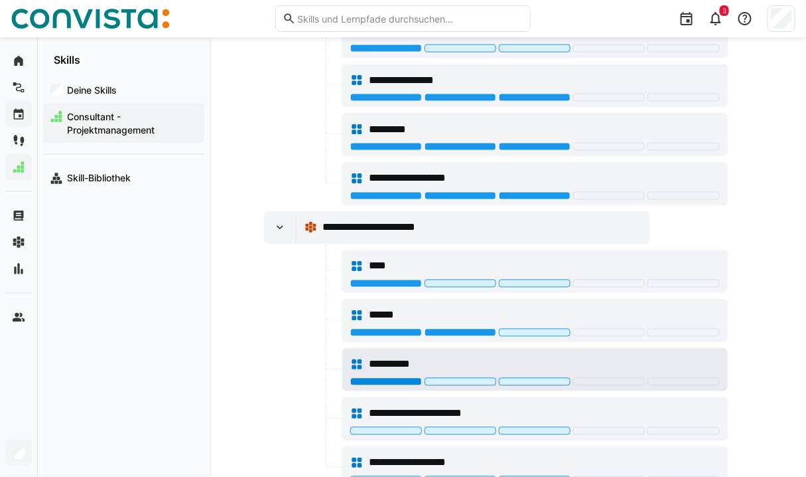
click at [393, 378] on div at bounding box center [386, 382] width 72 height 8
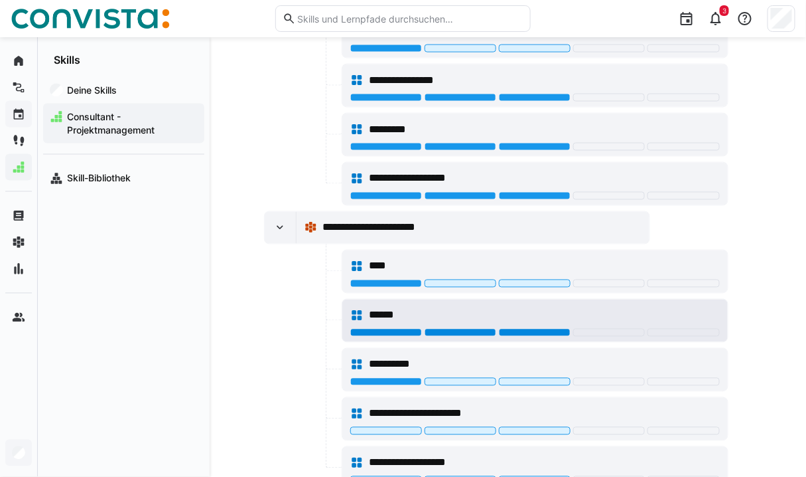
click at [536, 329] on div at bounding box center [535, 333] width 72 height 8
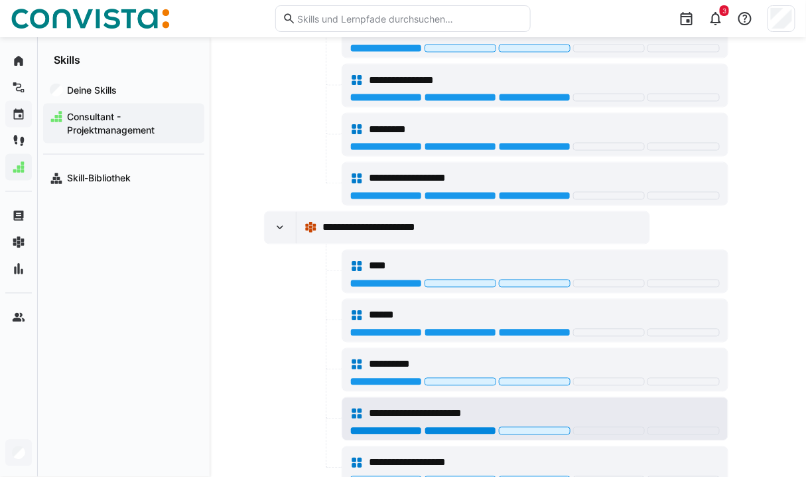
click at [455, 427] on div at bounding box center [461, 431] width 72 height 8
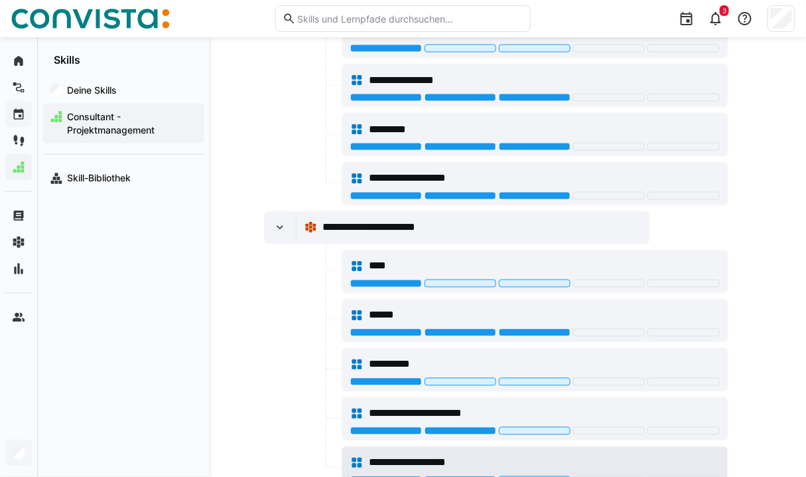
click at [451, 476] on div at bounding box center [461, 480] width 72 height 8
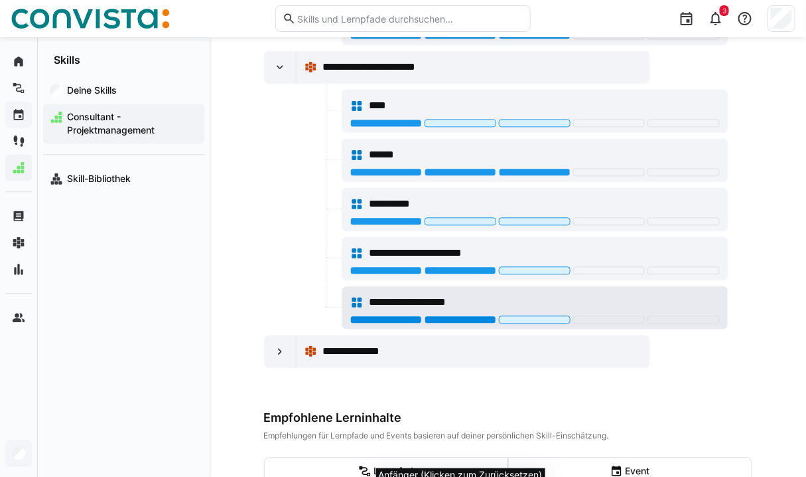
scroll to position [2206, 0]
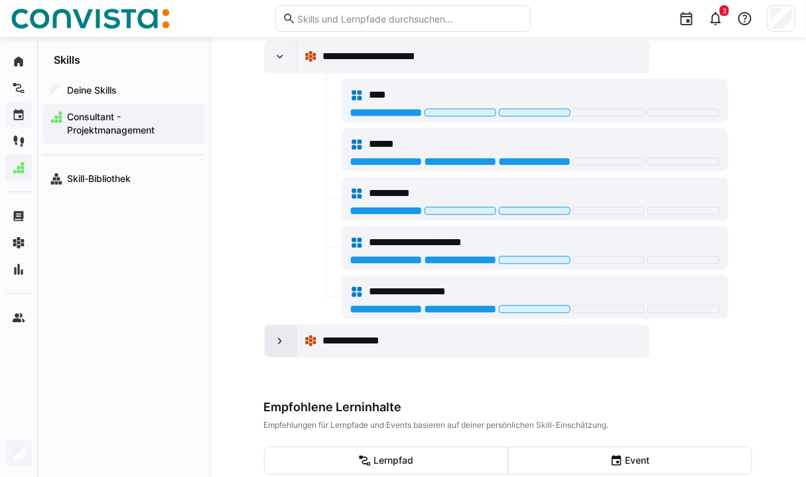
click at [279, 334] on eds-icon at bounding box center [279, 340] width 13 height 13
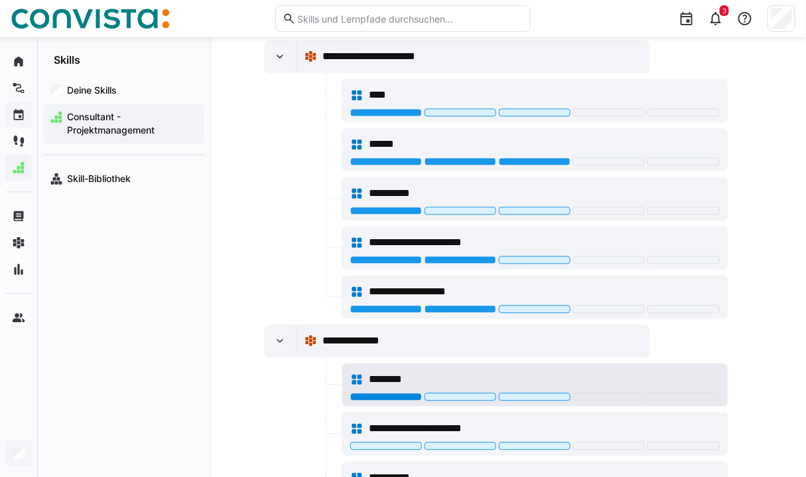
click at [394, 392] on div at bounding box center [386, 396] width 72 height 8
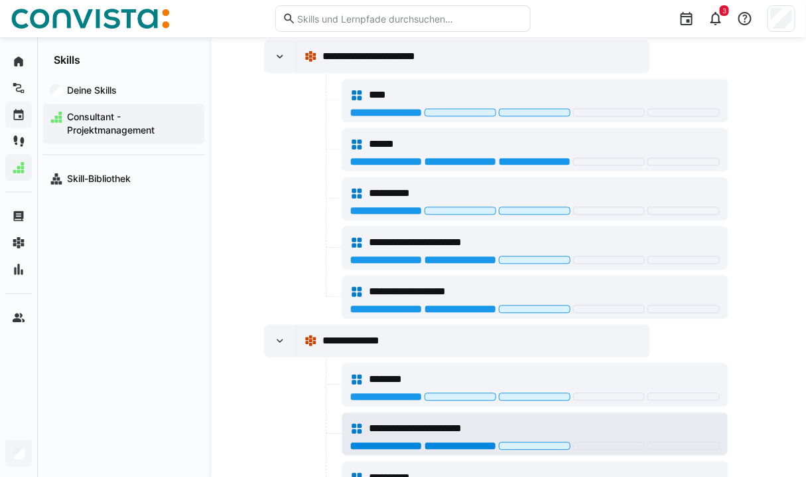
click at [454, 441] on div at bounding box center [461, 445] width 72 height 8
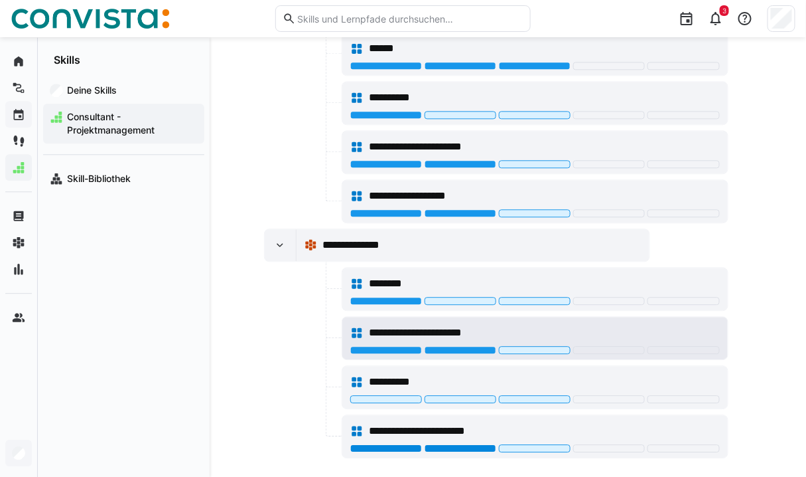
scroll to position [2302, 0]
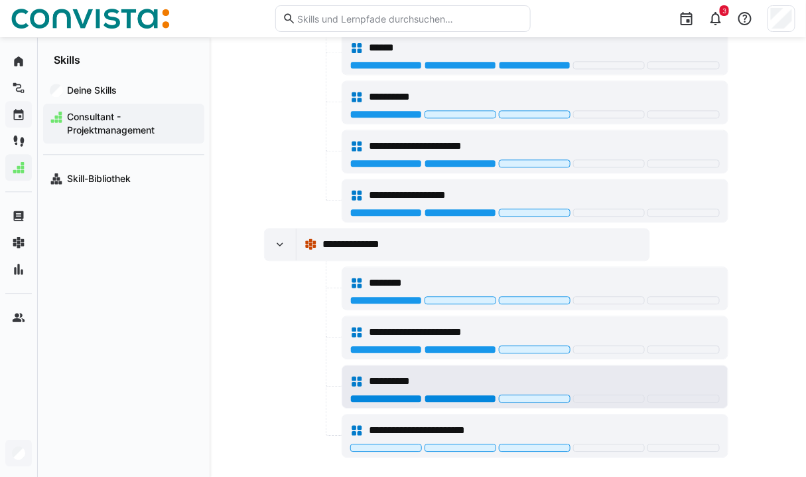
click at [443, 394] on div at bounding box center [461, 398] width 72 height 8
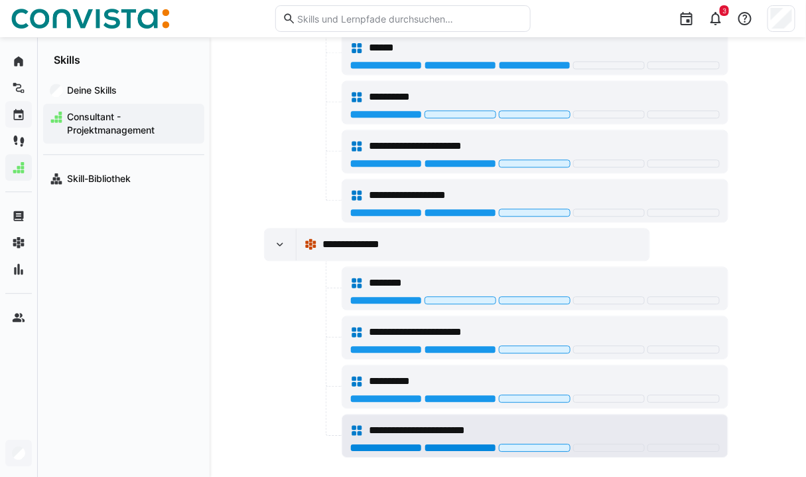
click at [473, 443] on div at bounding box center [461, 447] width 72 height 8
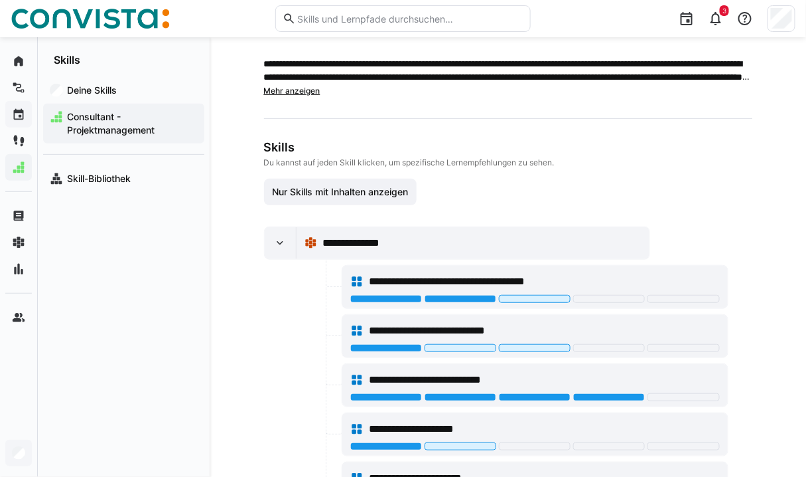
scroll to position [0, 0]
